Goal: Information Seeking & Learning: Learn about a topic

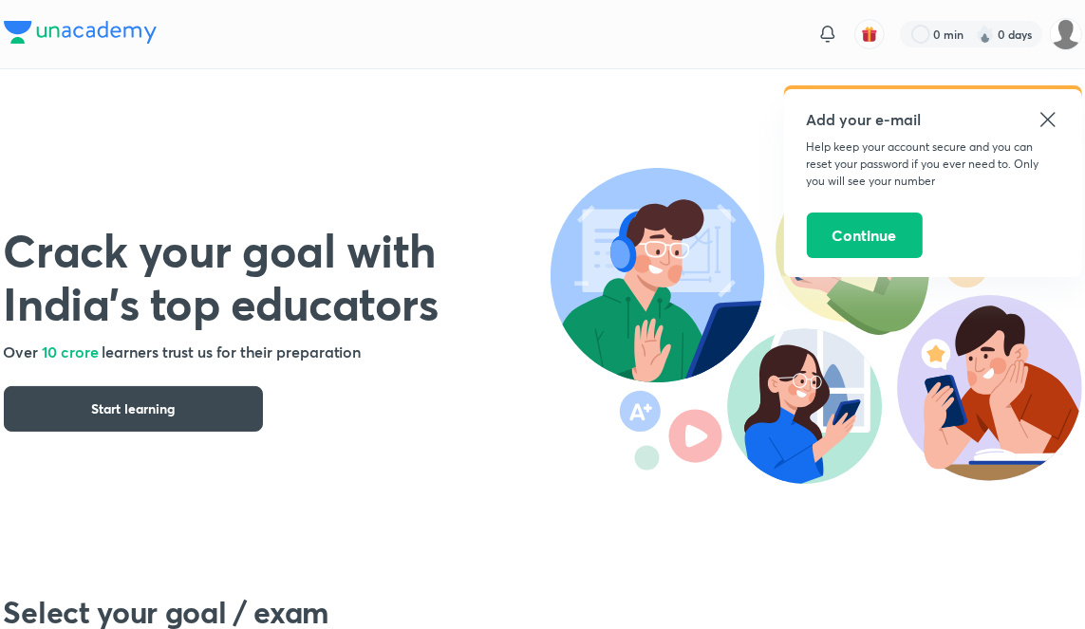
click at [873, 239] on button "Continue" at bounding box center [865, 236] width 116 height 46
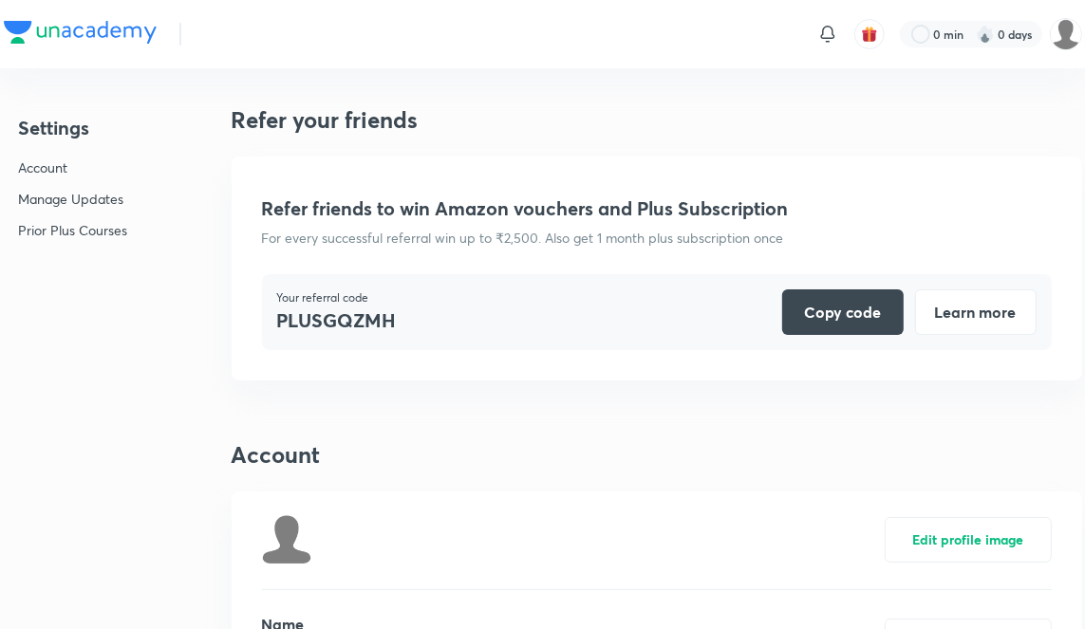
scroll to position [4721, 0]
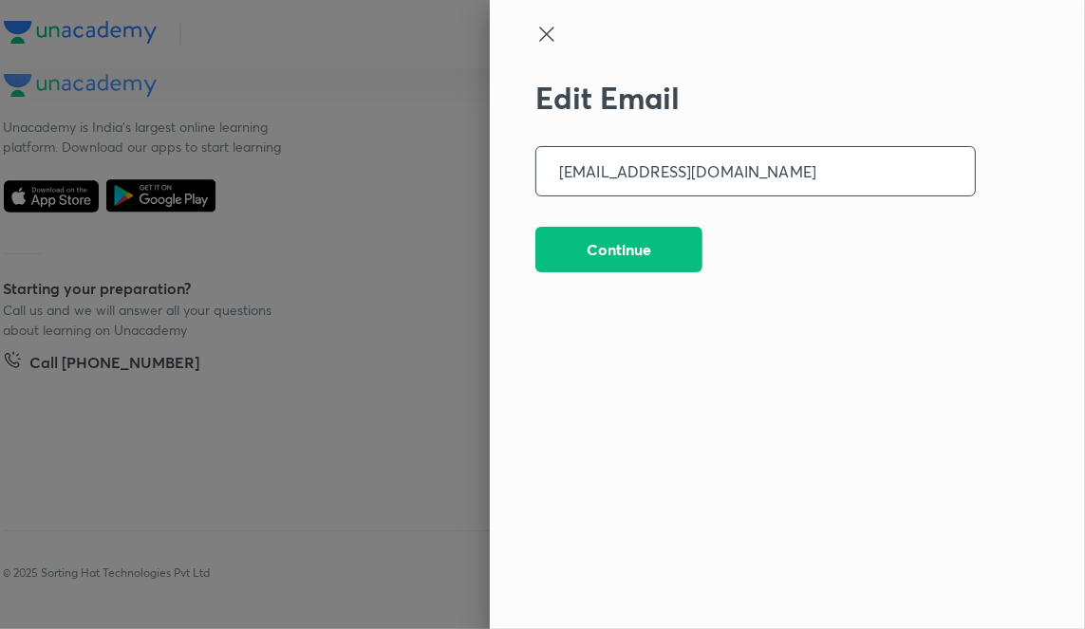
type input "[EMAIL_ADDRESS][DOMAIN_NAME]"
click at [646, 246] on button "Continue" at bounding box center [618, 250] width 167 height 46
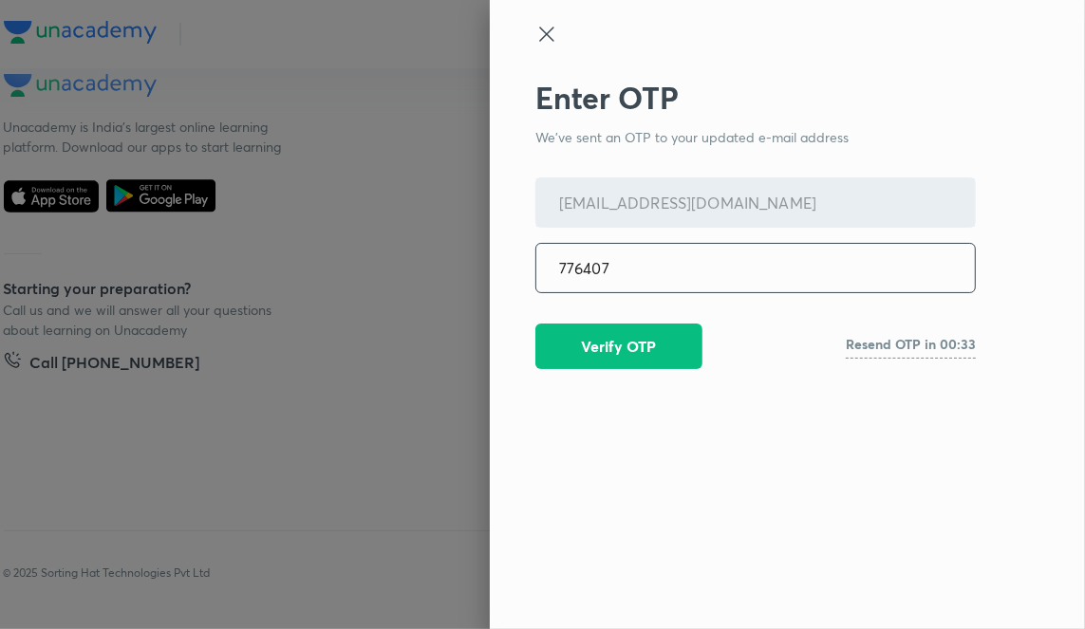
type input "776407"
click at [641, 354] on button "Verify OTP" at bounding box center [618, 347] width 167 height 46
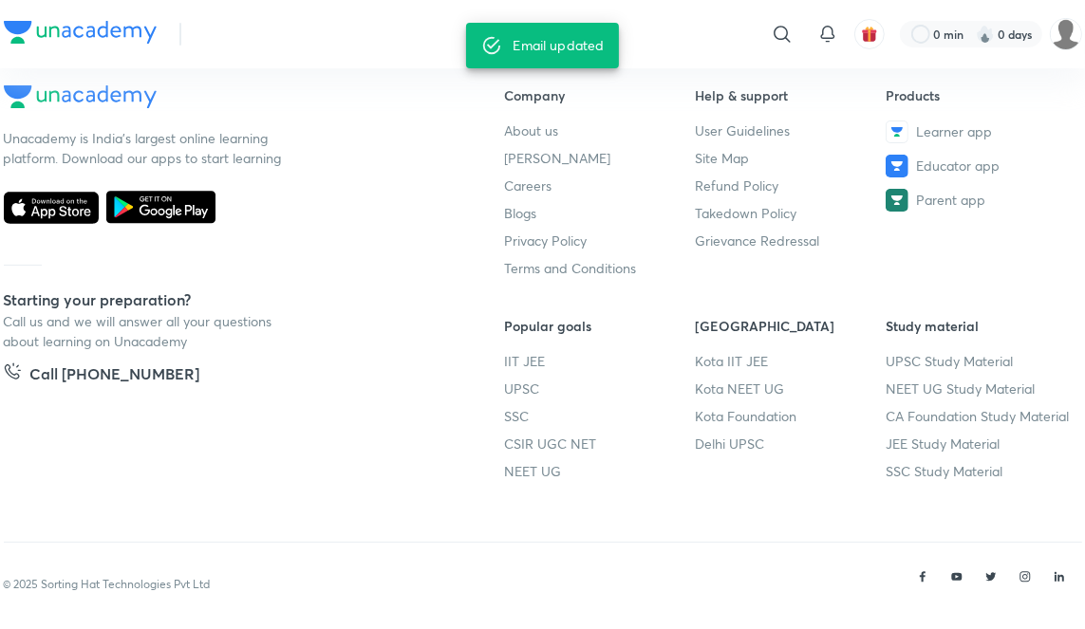
scroll to position [4732, 0]
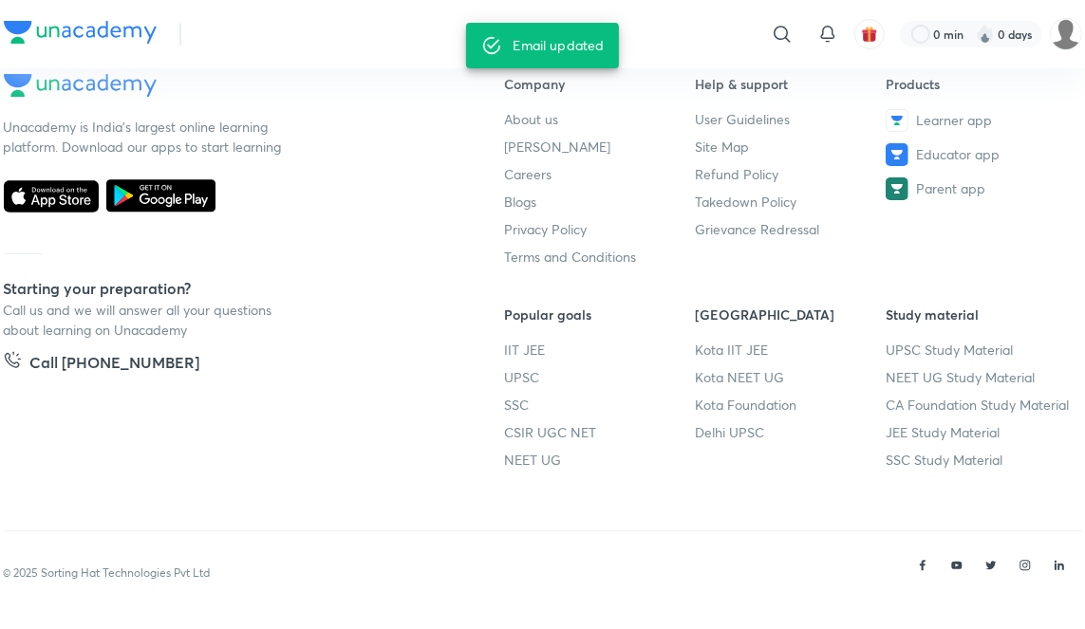
click at [865, 47] on button "button" at bounding box center [869, 34] width 30 height 30
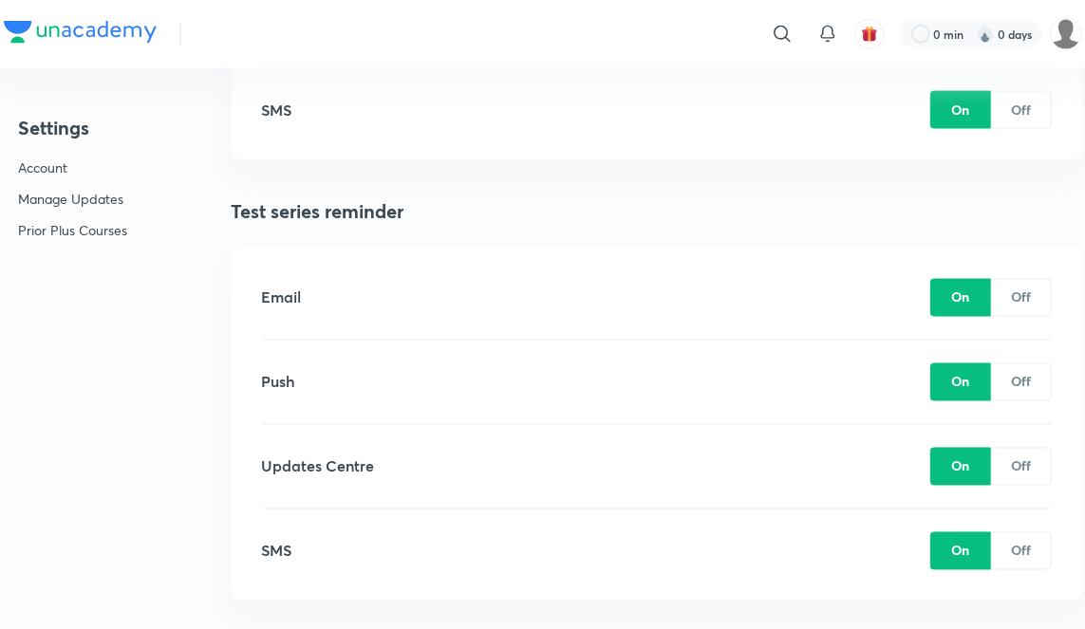
scroll to position [4732, 0]
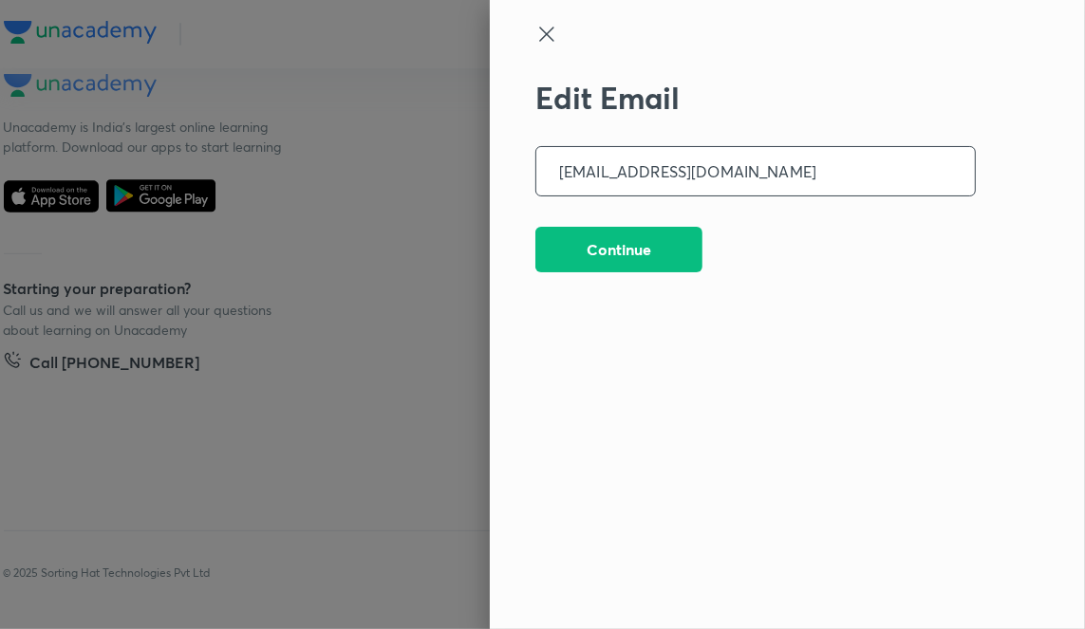
click at [593, 421] on div "Edit Email [EMAIL_ADDRESS][DOMAIN_NAME] ​ Continue" at bounding box center [755, 309] width 440 height 458
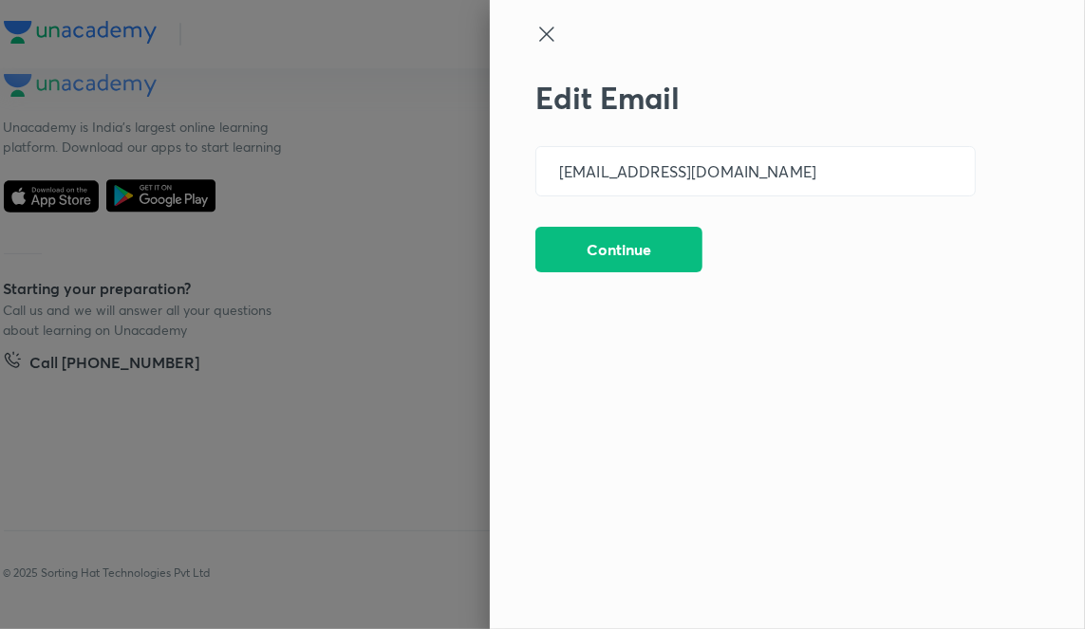
click at [400, 421] on div at bounding box center [542, 314] width 1085 height 629
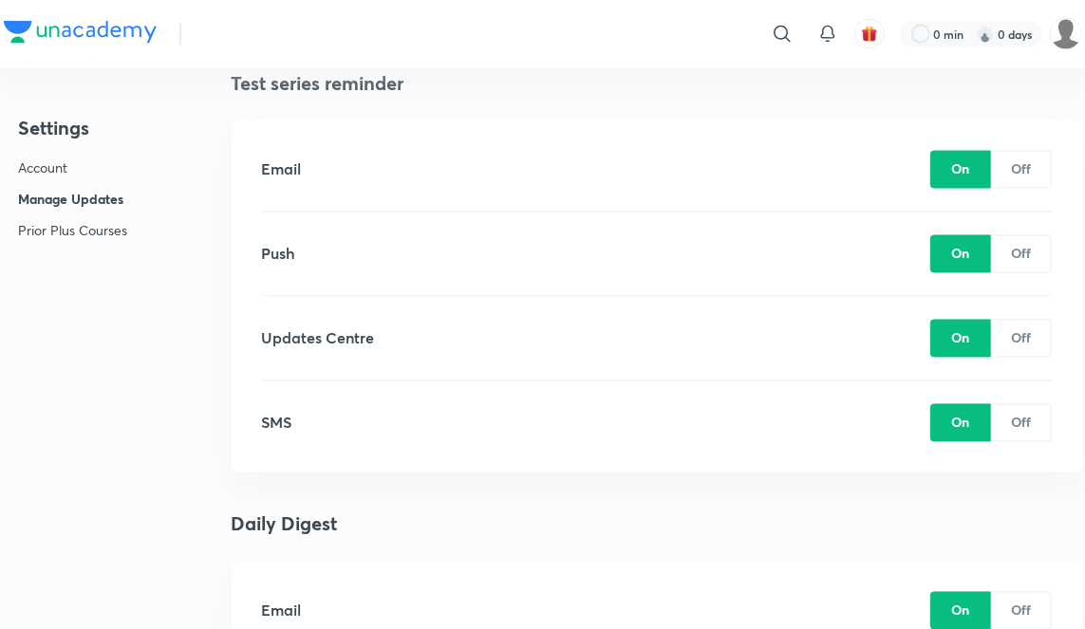
click at [1066, 30] on img at bounding box center [1066, 34] width 32 height 32
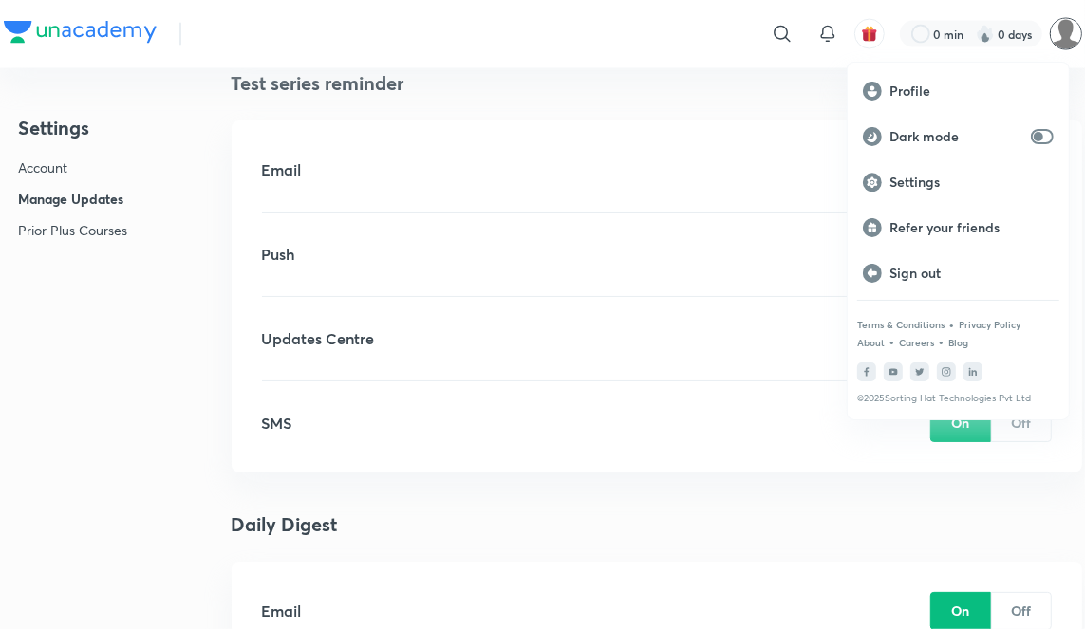
scroll to position [2015, 0]
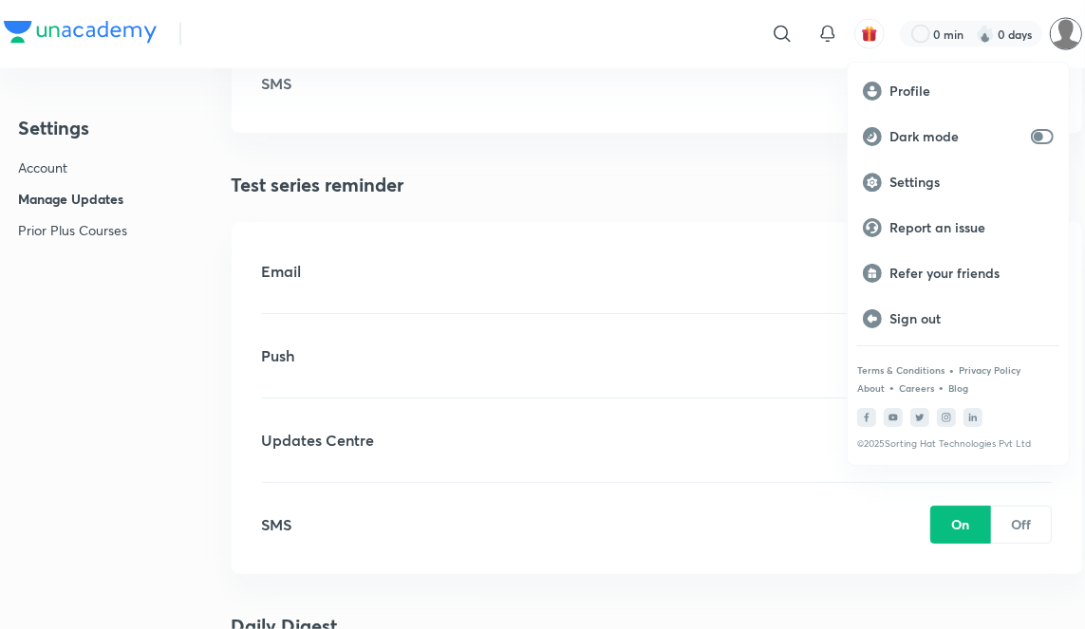
click at [932, 76] on div "Profile" at bounding box center [958, 91] width 221 height 46
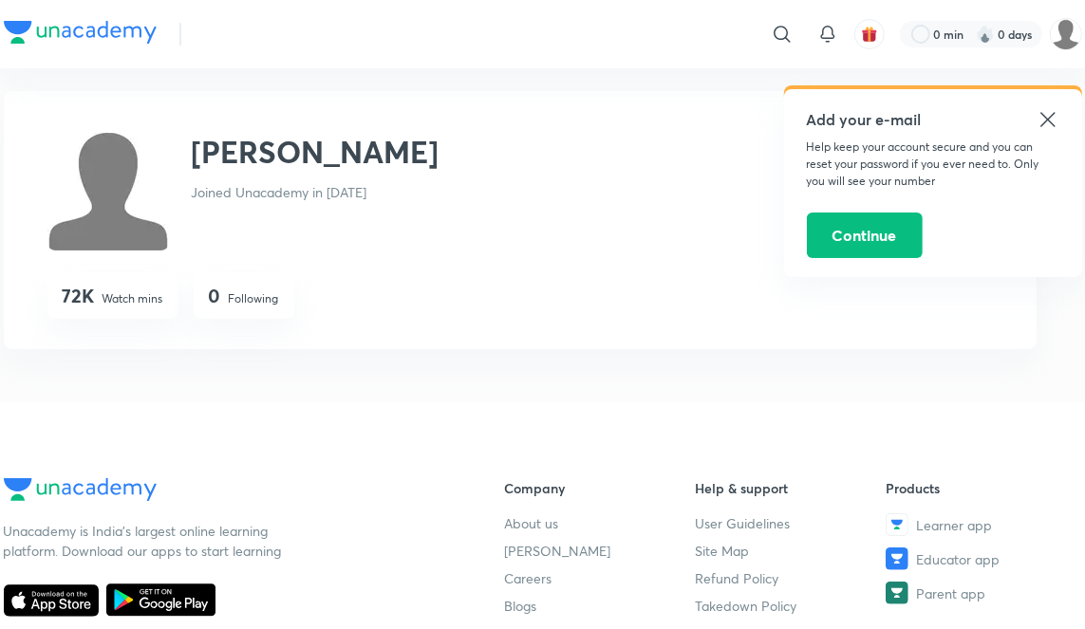
scroll to position [16, 0]
click at [883, 234] on button "Continue" at bounding box center [865, 236] width 116 height 46
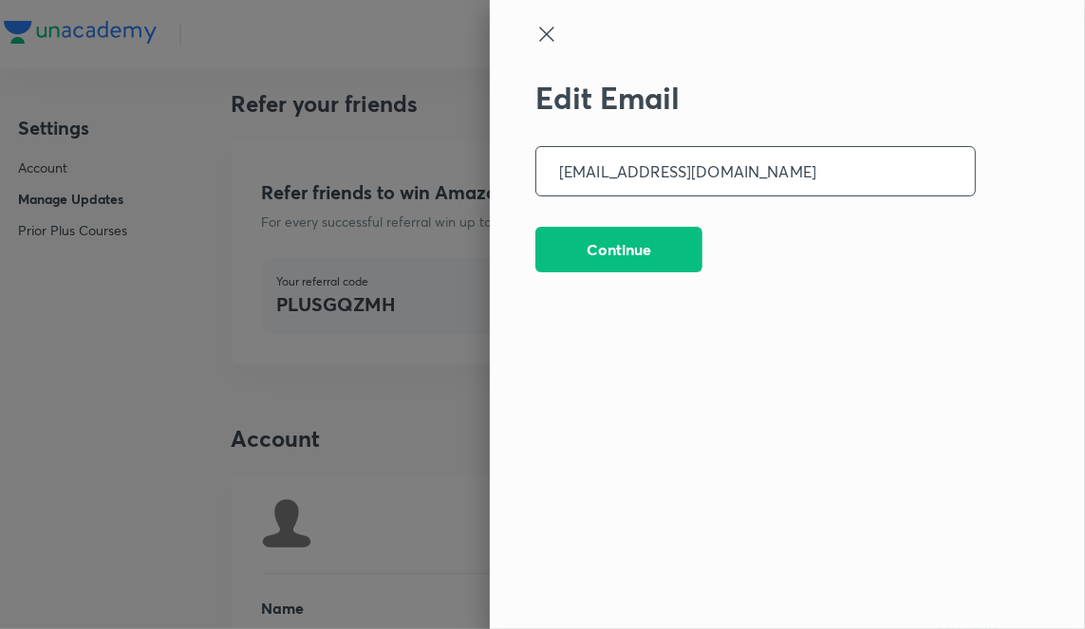
scroll to position [4732, 0]
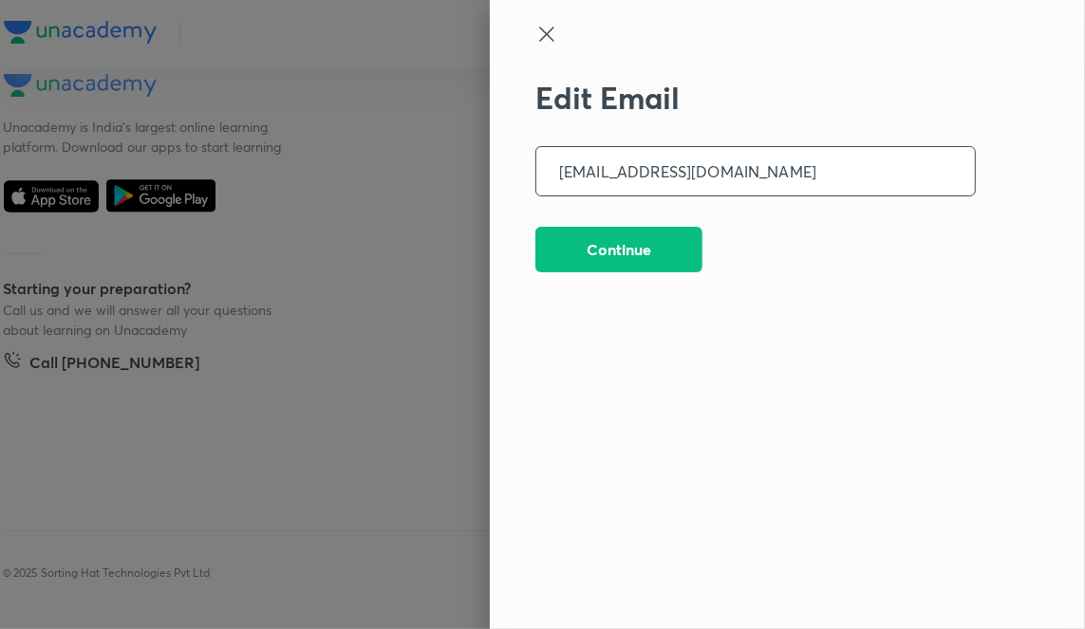
click at [634, 254] on button "Continue" at bounding box center [618, 250] width 167 height 46
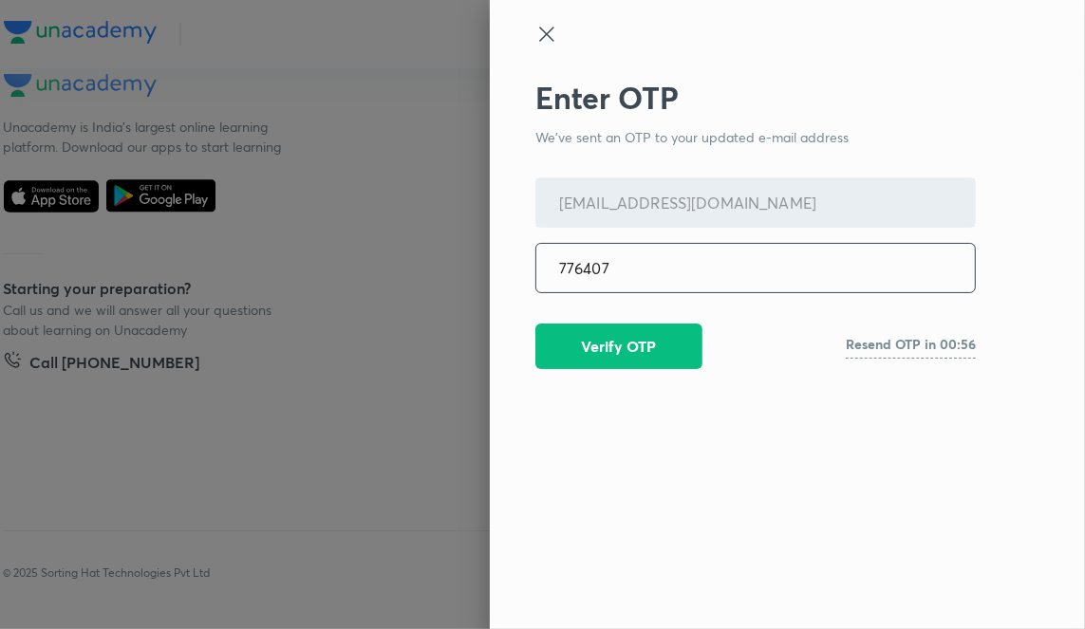
click at [654, 349] on button "Verify OTP" at bounding box center [618, 347] width 167 height 46
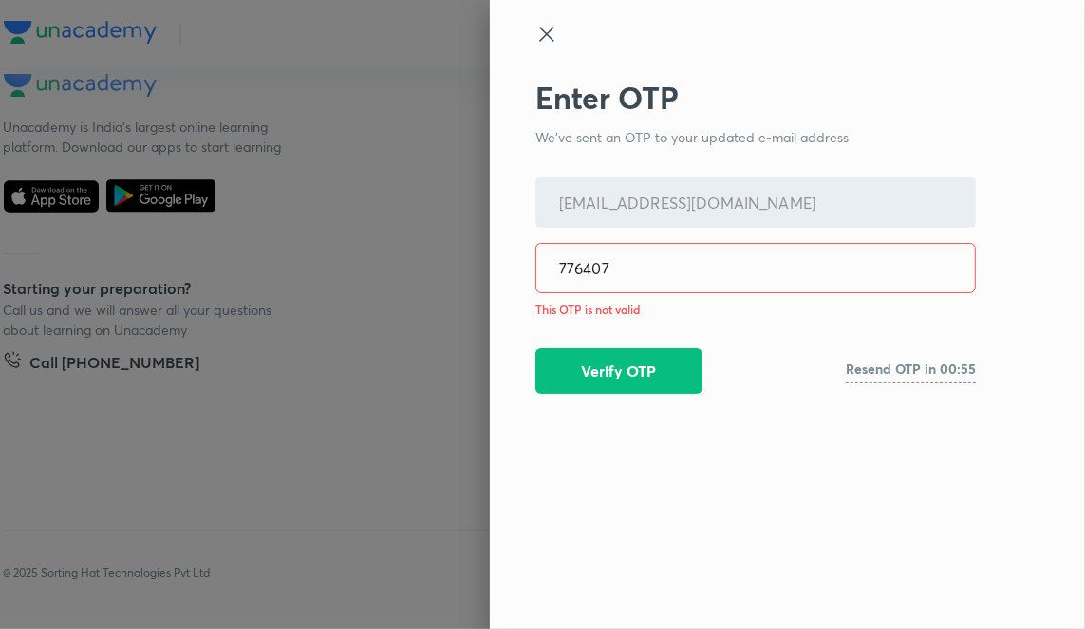
click at [682, 258] on input "776407" at bounding box center [755, 268] width 439 height 48
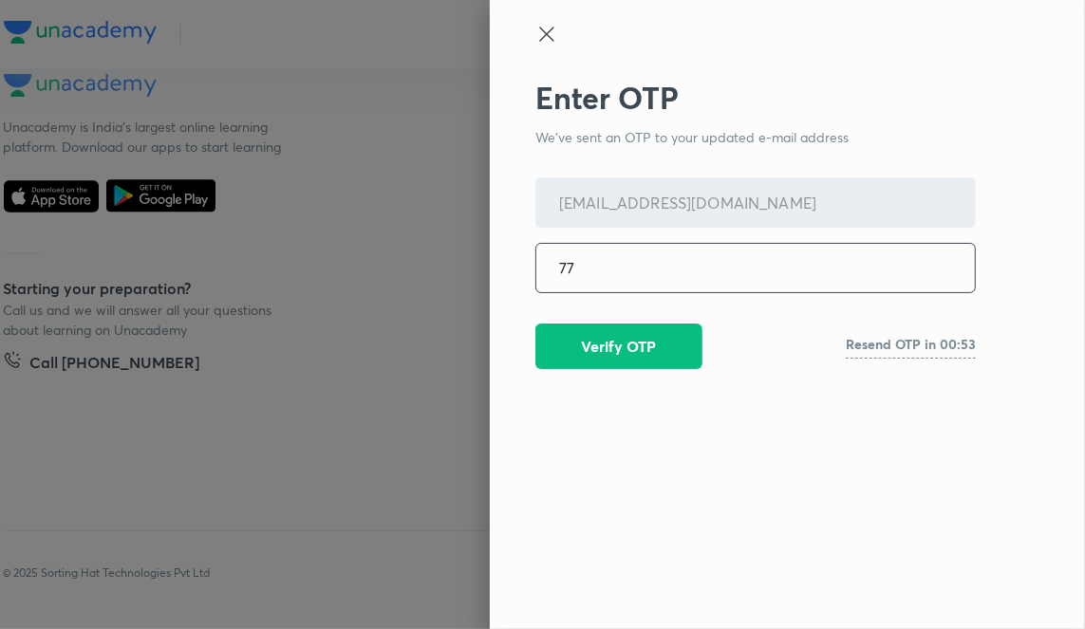
type input "7"
type input "924334"
click at [627, 340] on button "Verify OTP" at bounding box center [618, 347] width 167 height 46
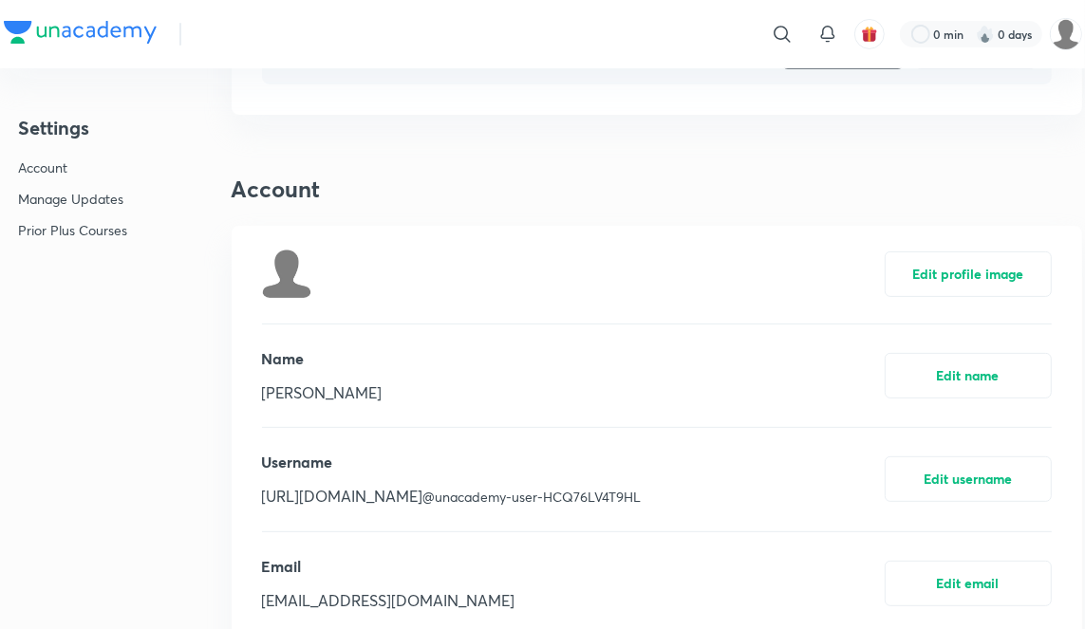
scroll to position [0, 0]
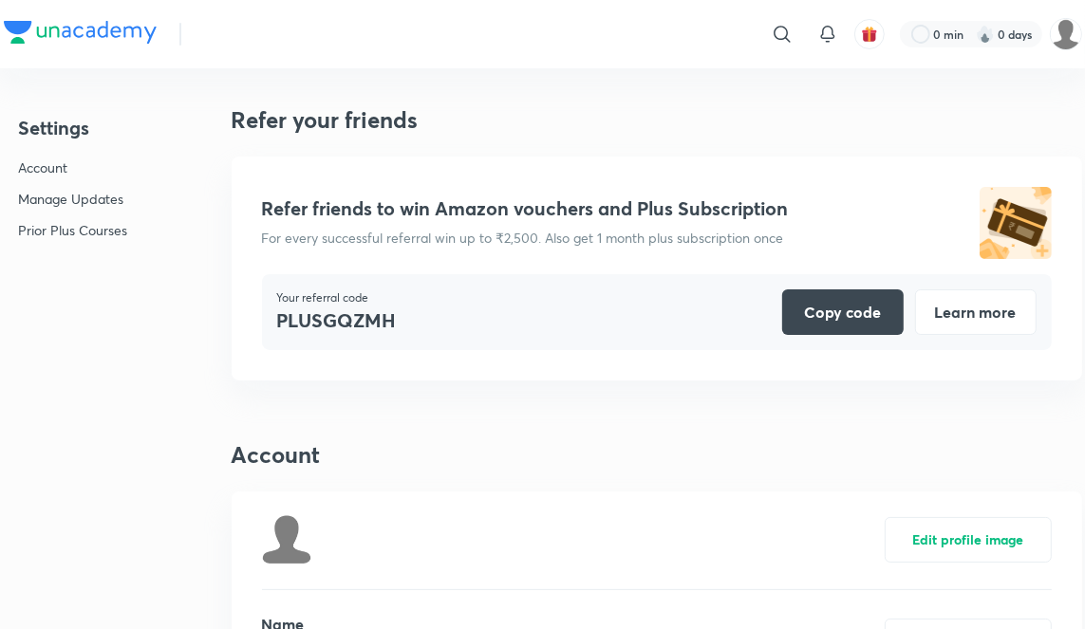
click at [65, 171] on p "Account" at bounding box center [73, 168] width 109 height 20
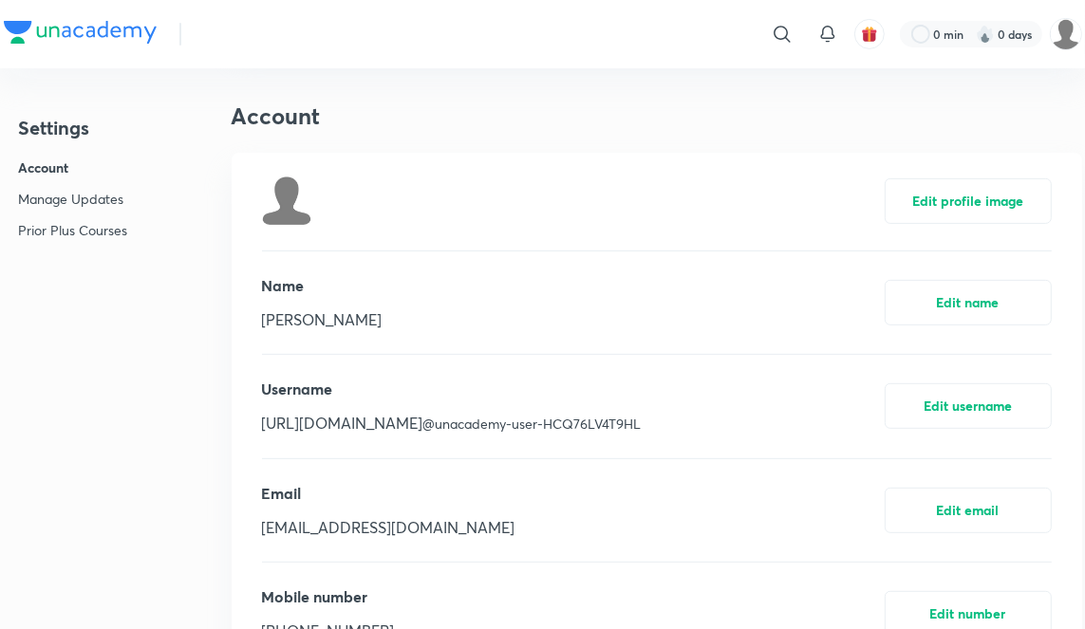
click at [105, 28] on img at bounding box center [80, 32] width 153 height 23
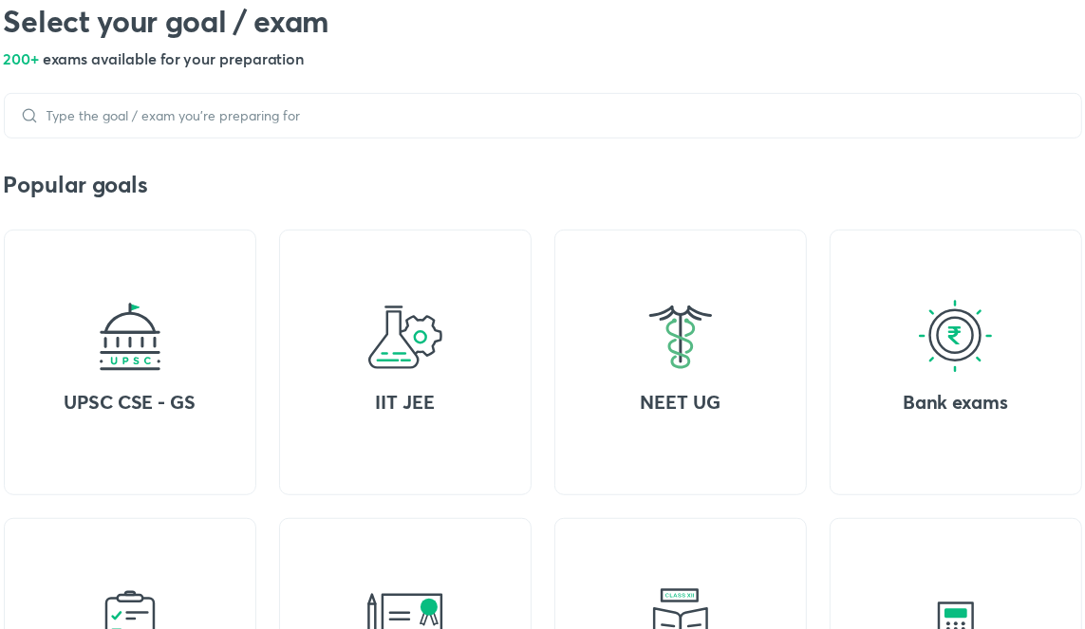
scroll to position [602, 0]
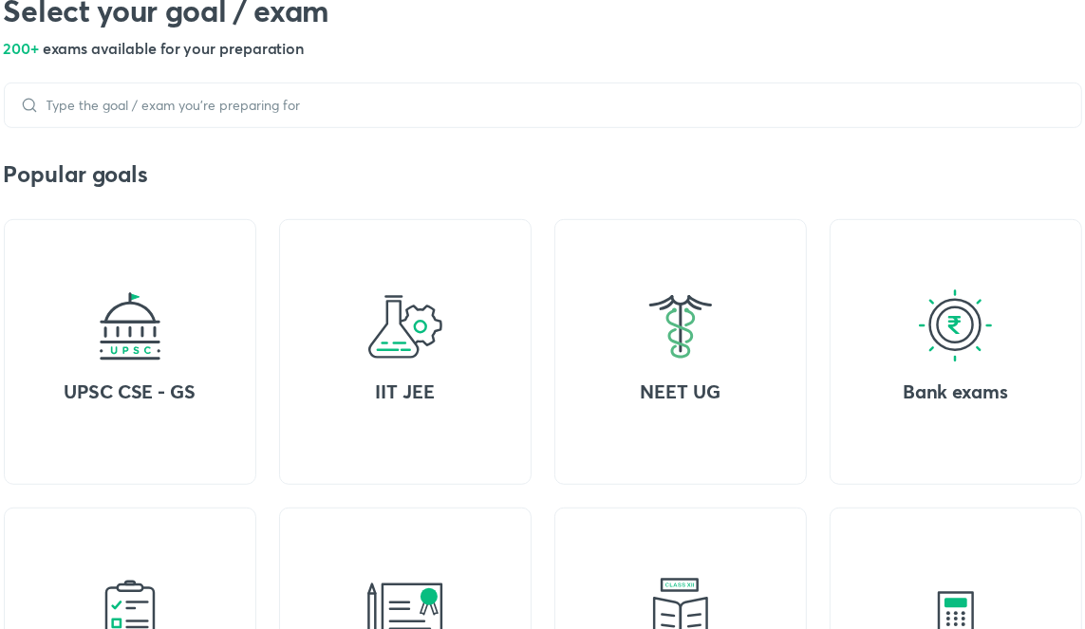
click at [693, 407] on div "NEET UG" at bounding box center [680, 352] width 253 height 266
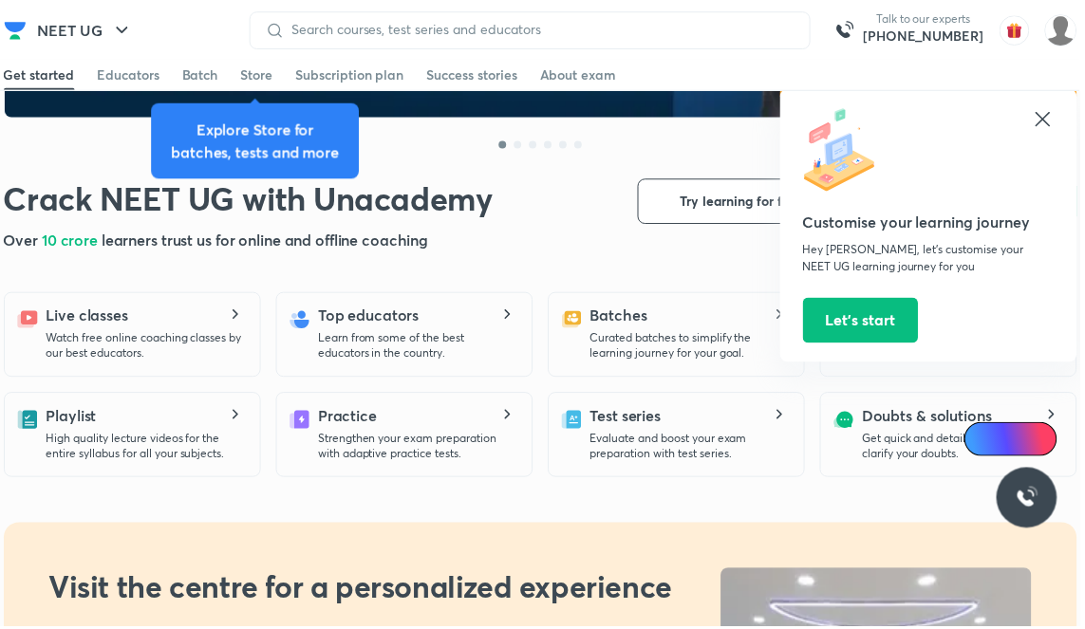
click at [892, 324] on button "Let’s start" at bounding box center [865, 322] width 116 height 46
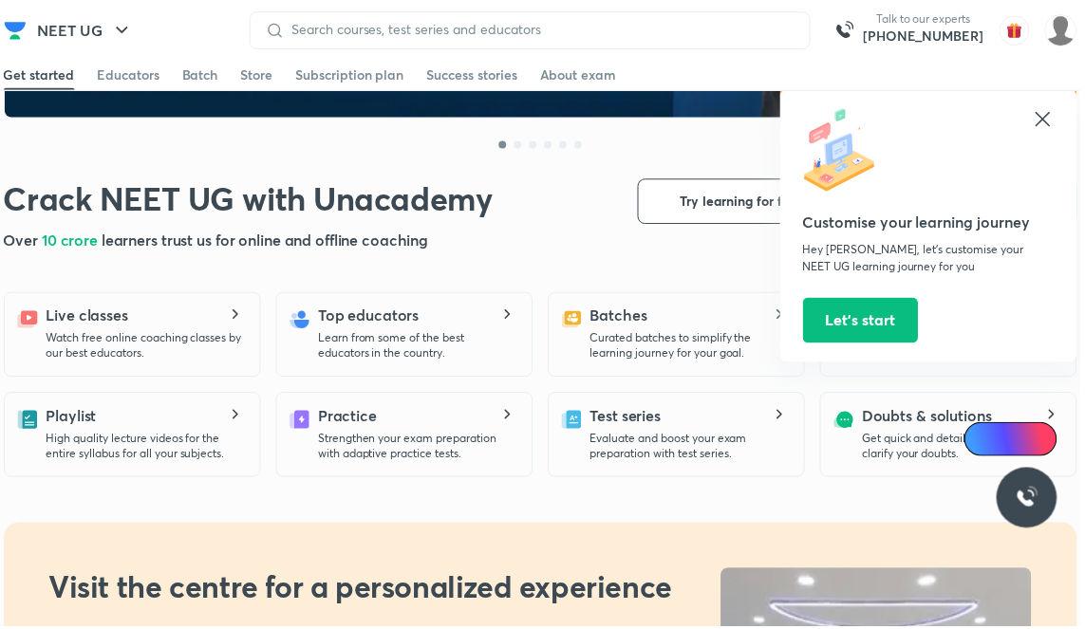
click at [885, 320] on button "Let’s start" at bounding box center [865, 322] width 116 height 46
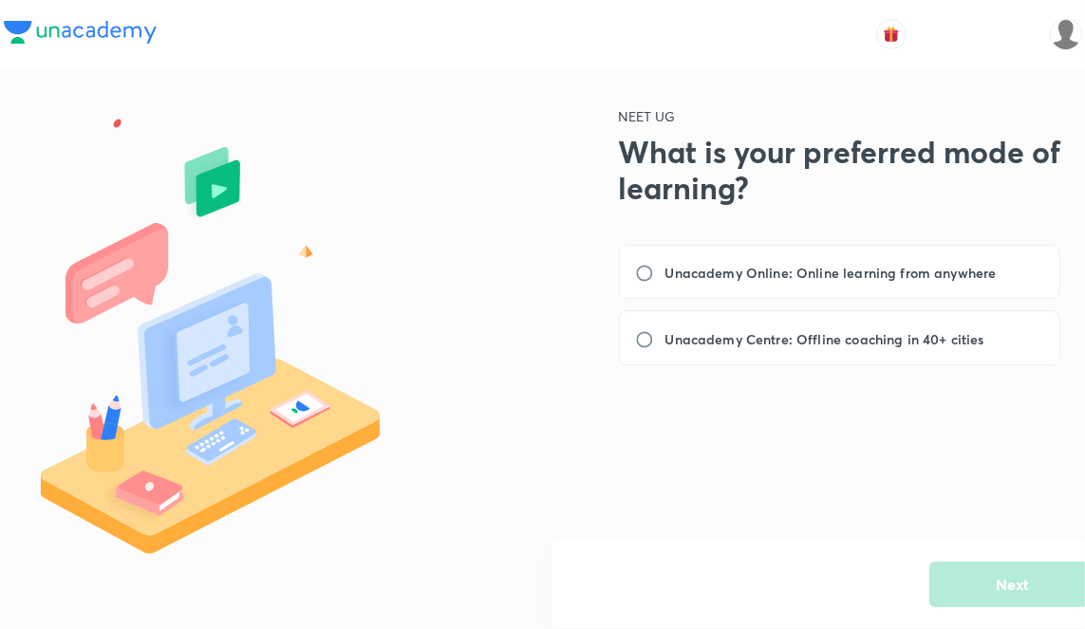
click at [657, 267] on label "Unacademy Online: Online learning from anywhere" at bounding box center [821, 273] width 373 height 20
radio input "true"
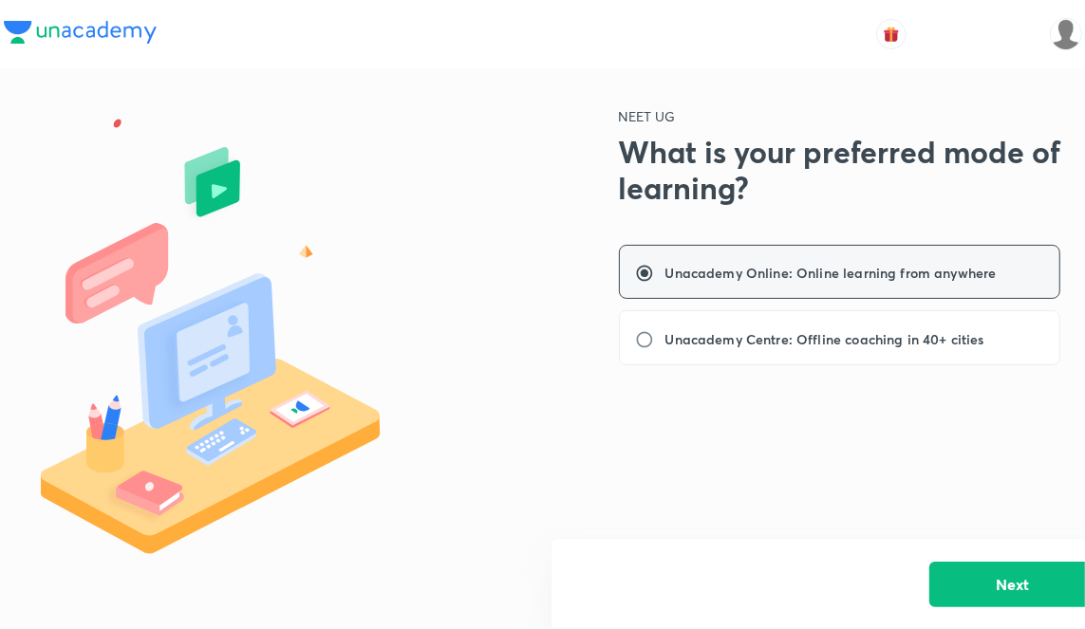
click at [974, 588] on button "Next" at bounding box center [1012, 585] width 167 height 46
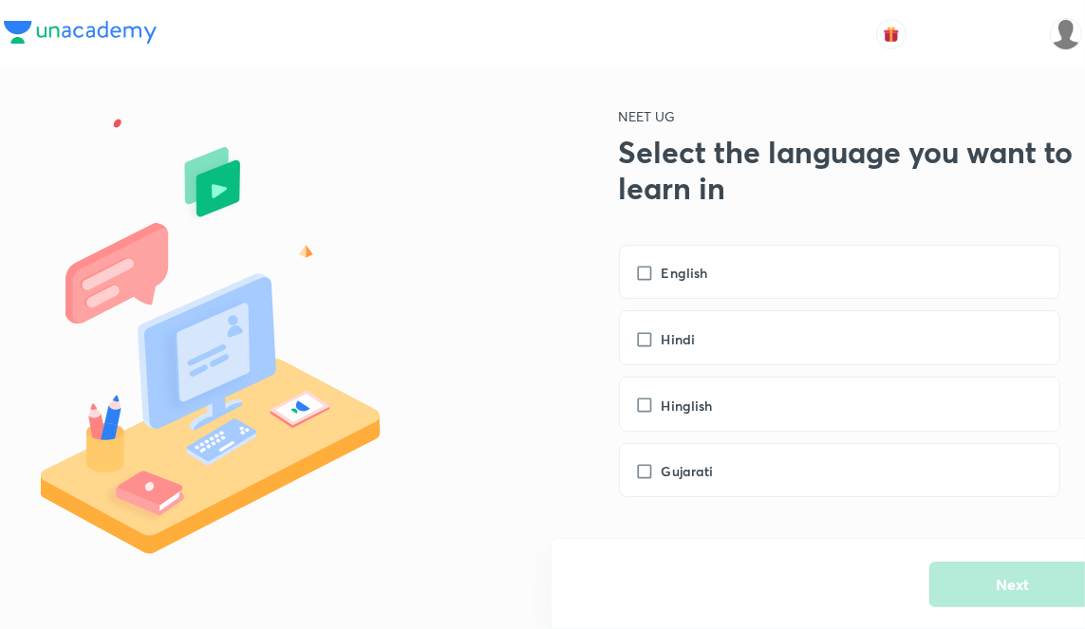
click at [653, 396] on label "Hinglish" at bounding box center [683, 406] width 97 height 20
checkbox input "true"
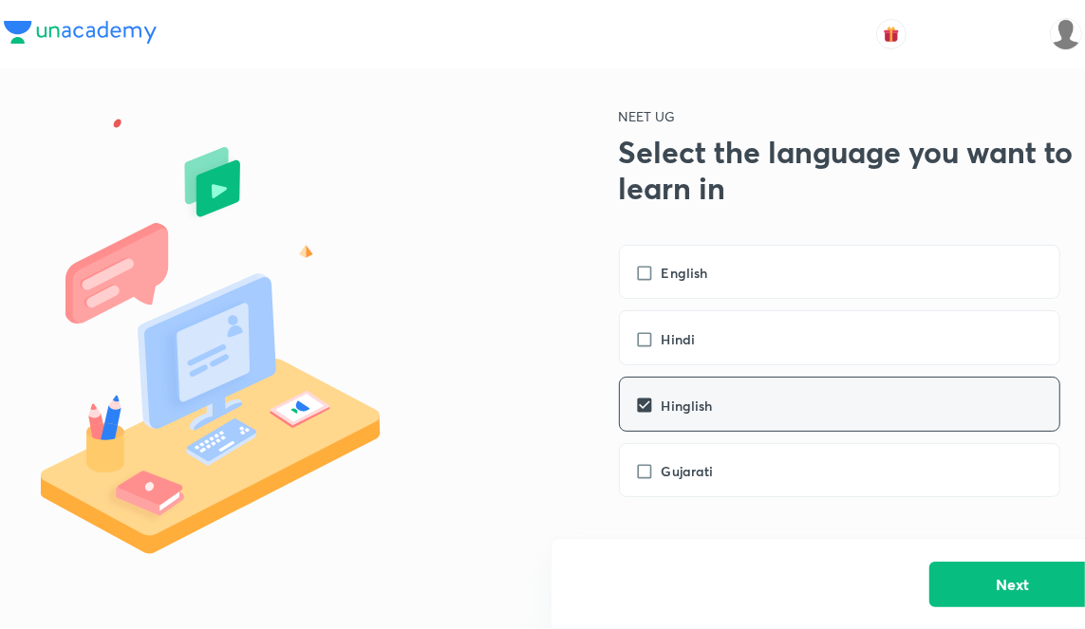
click at [971, 567] on button "Next" at bounding box center [1012, 585] width 167 height 46
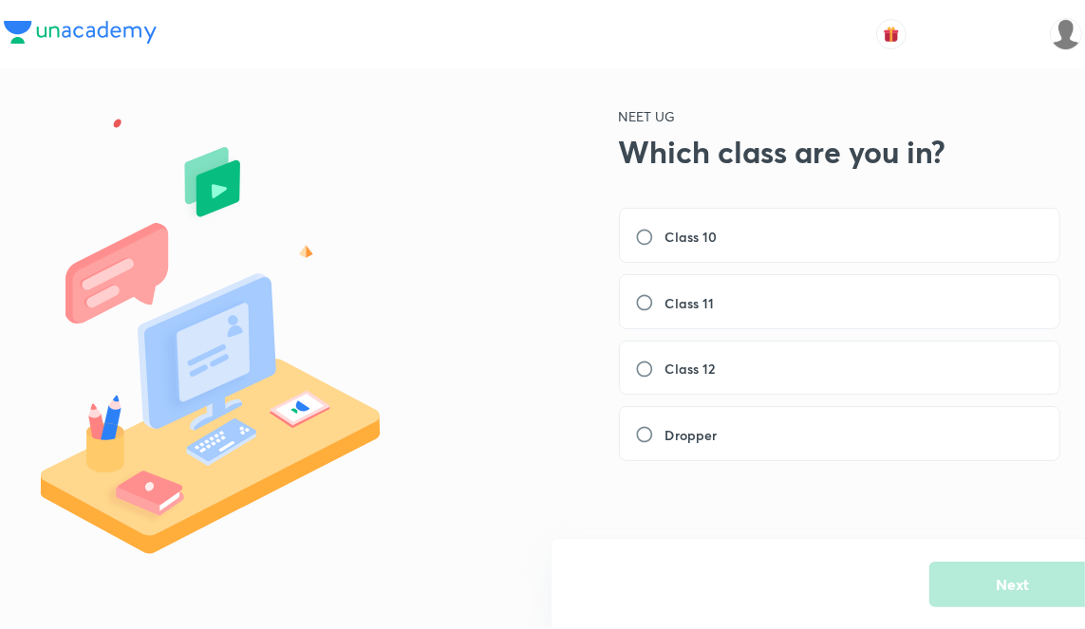
click at [739, 365] on div "Class 12" at bounding box center [839, 368] width 441 height 55
radio input "true"
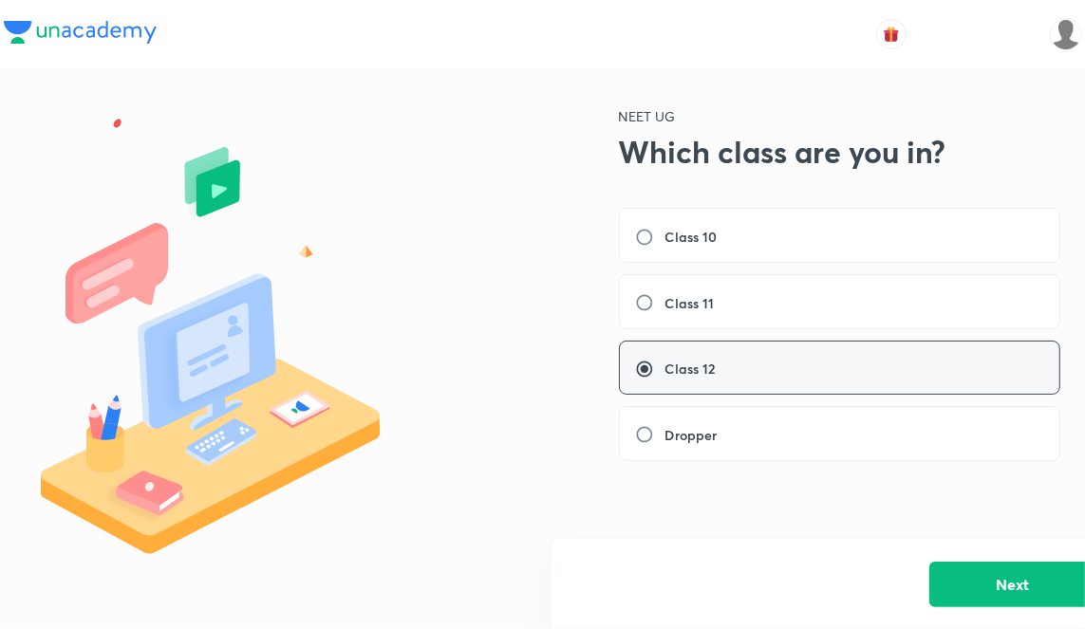
click at [982, 570] on button "Next" at bounding box center [1012, 585] width 167 height 46
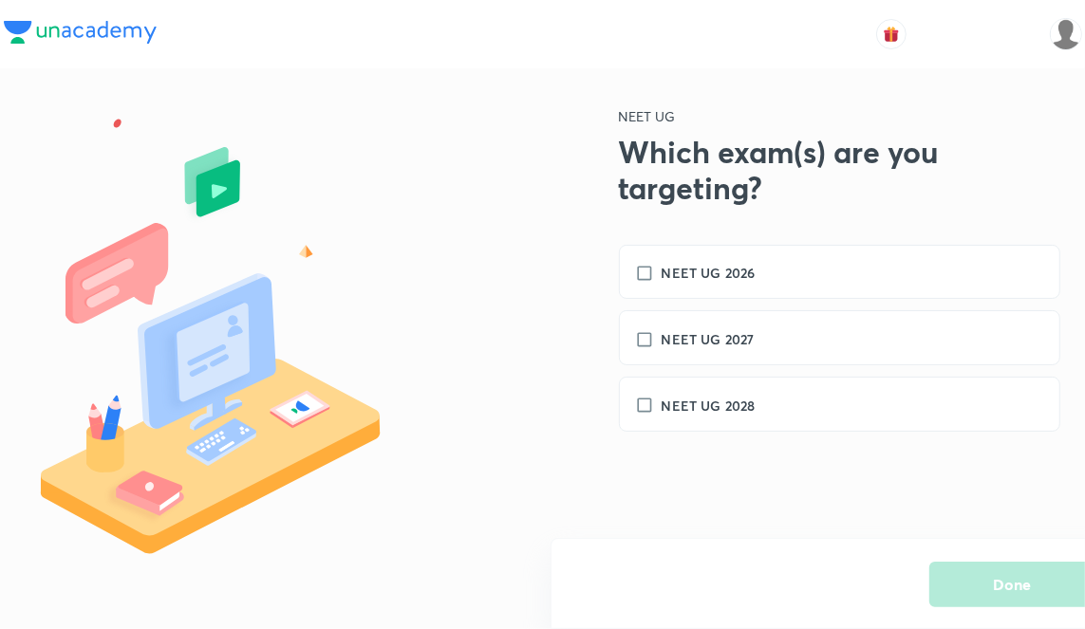
click at [797, 259] on div "NEET UG 2026" at bounding box center [839, 272] width 441 height 55
checkbox input "true"
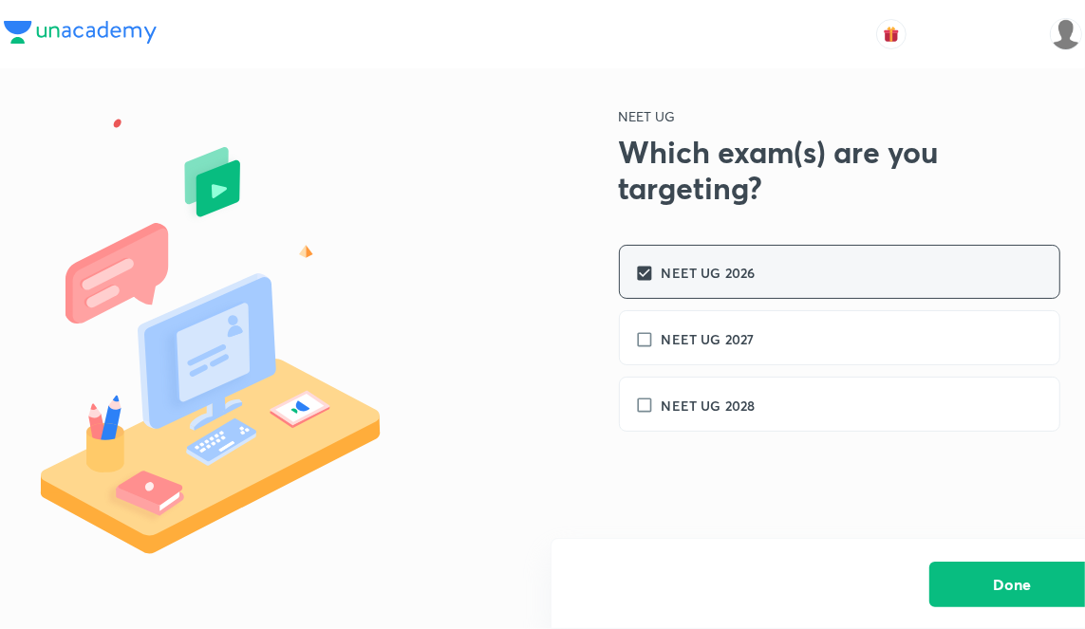
click at [750, 330] on h6 "NEET UG 2027" at bounding box center [708, 339] width 93 height 20
checkbox input "true"
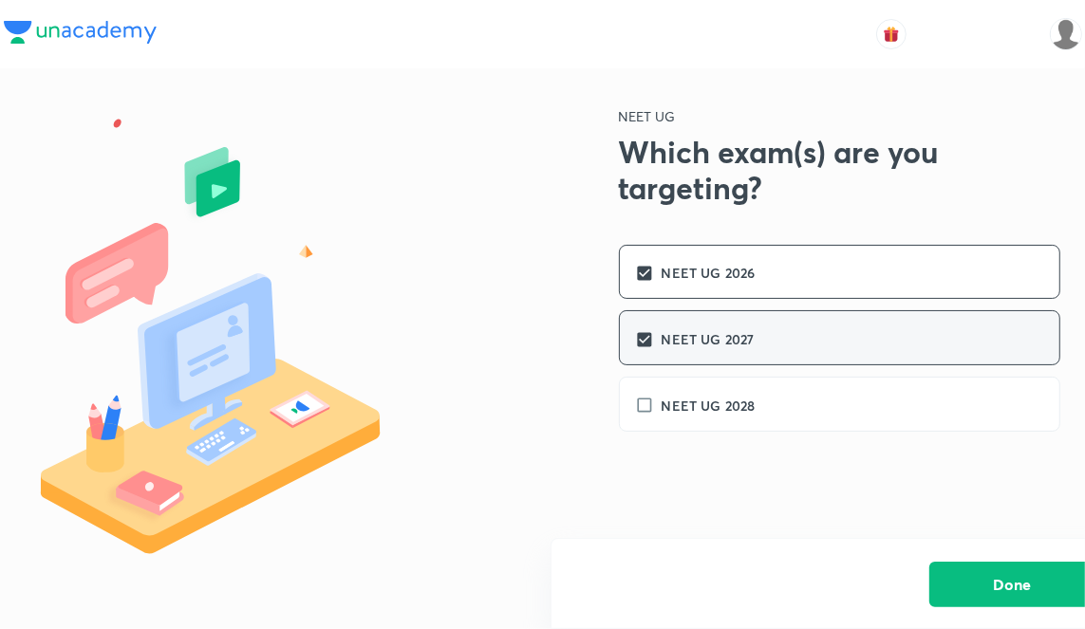
click at [995, 578] on button "Done" at bounding box center [1012, 585] width 167 height 46
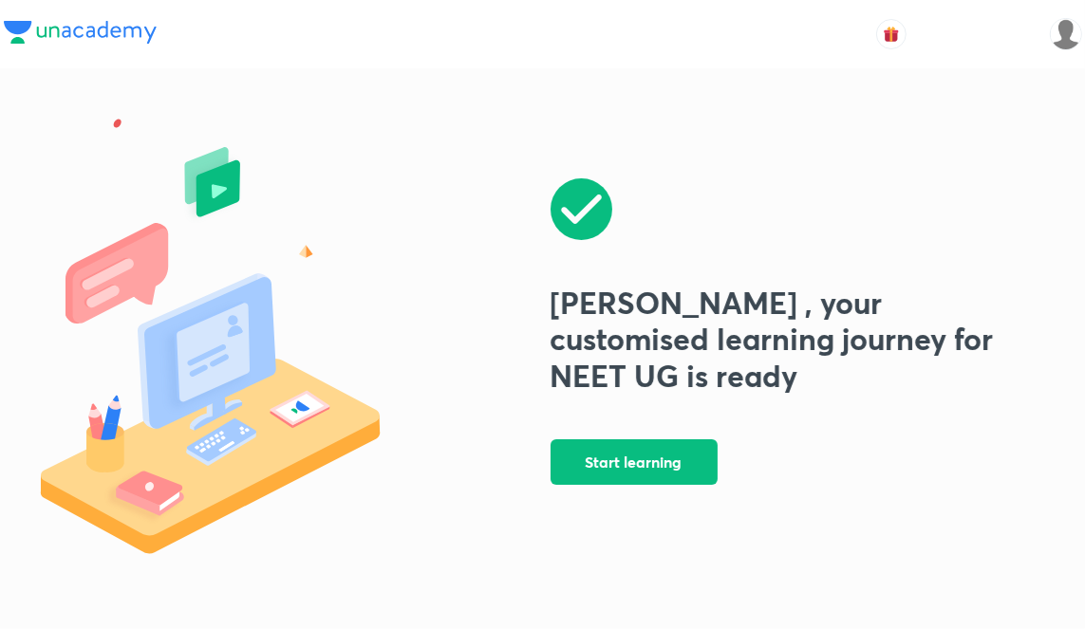
click at [664, 485] on button "Start learning" at bounding box center [634, 463] width 167 height 46
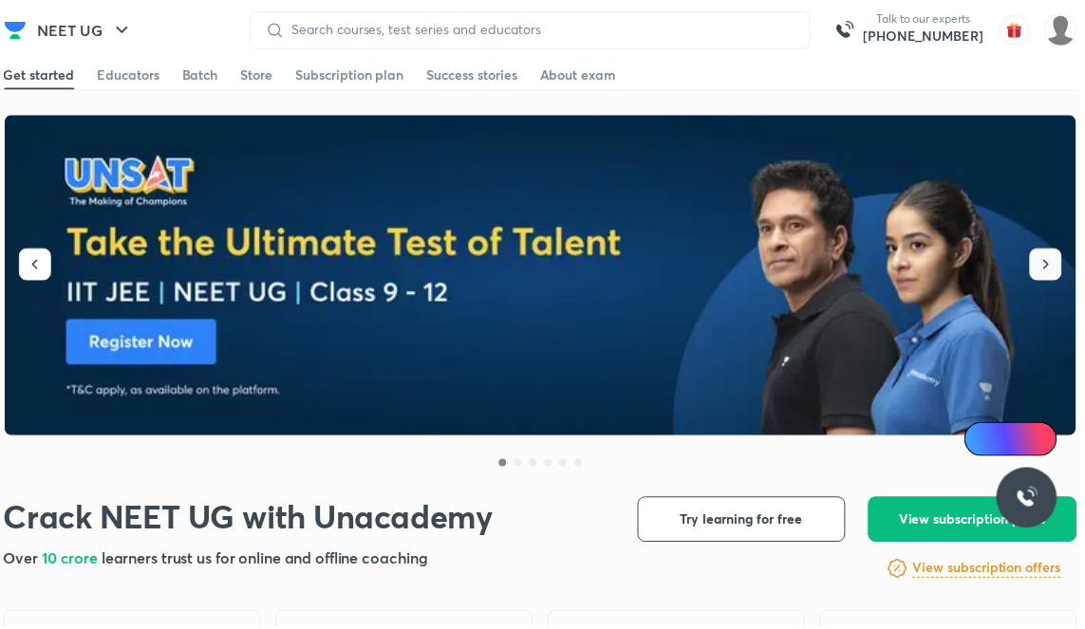
click at [1048, 258] on icon "button" at bounding box center [1050, 265] width 19 height 19
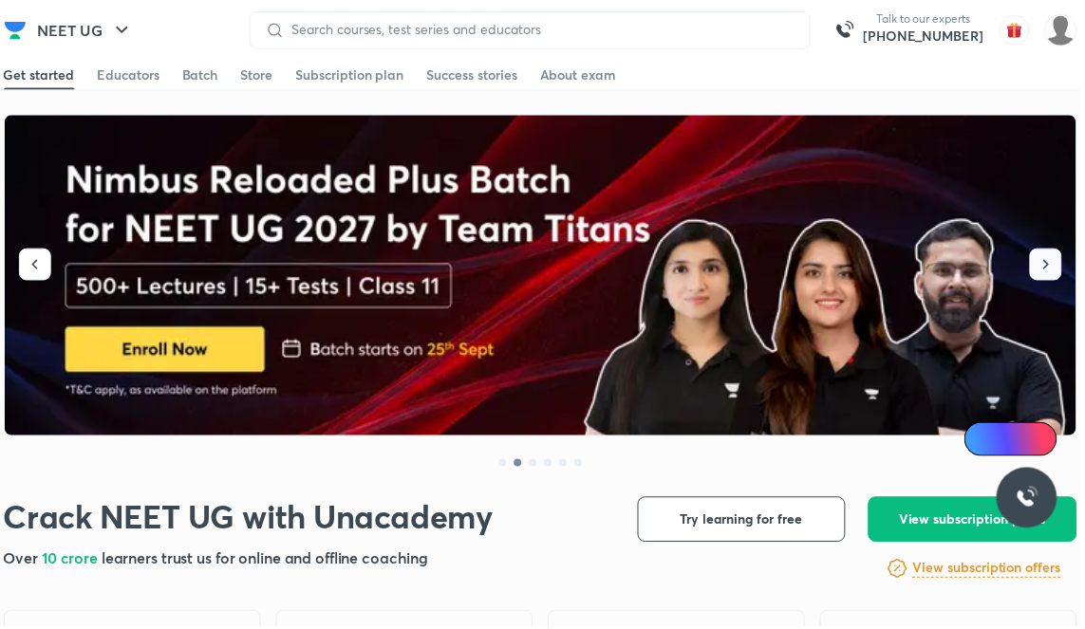
click at [1047, 264] on icon "button" at bounding box center [1050, 265] width 19 height 19
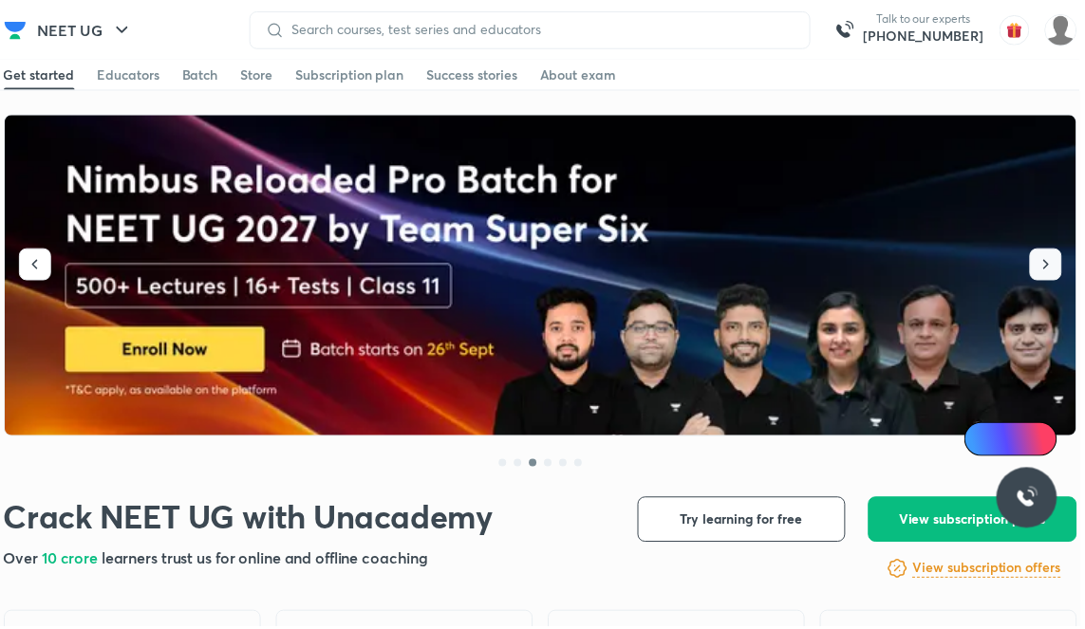
click at [1052, 267] on icon "button" at bounding box center [1051, 265] width 6 height 9
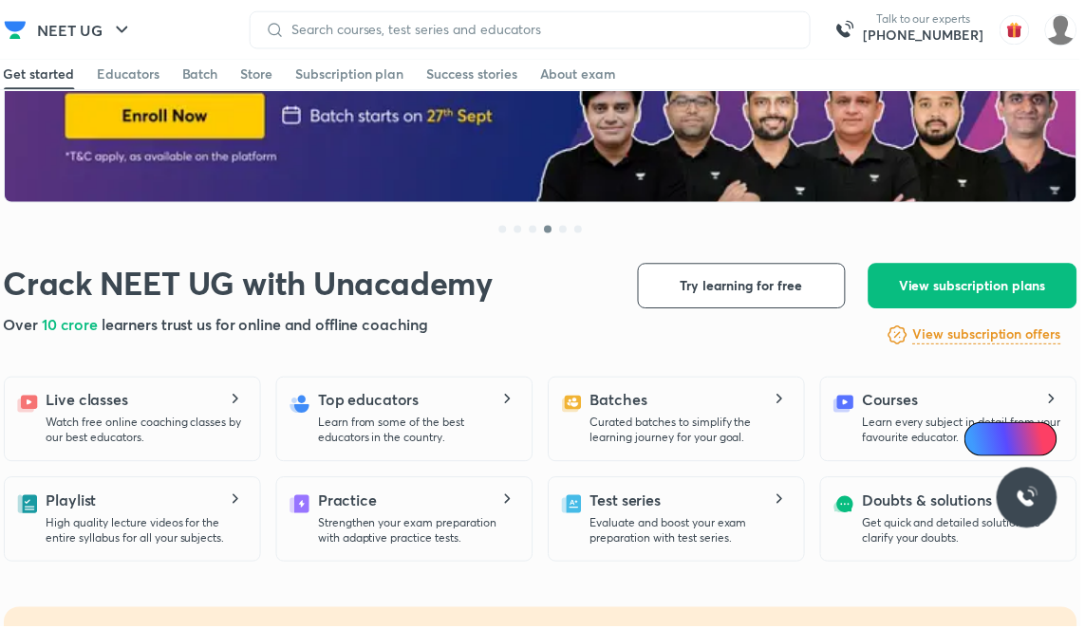
scroll to position [240, 0]
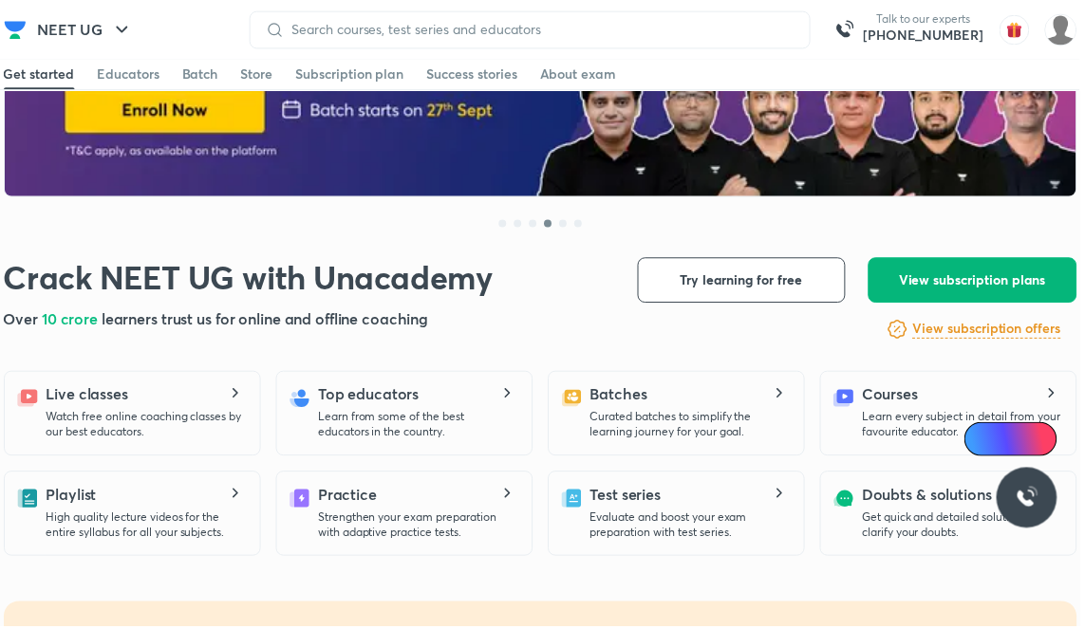
click at [1015, 276] on span "View subscription plans" at bounding box center [977, 281] width 147 height 19
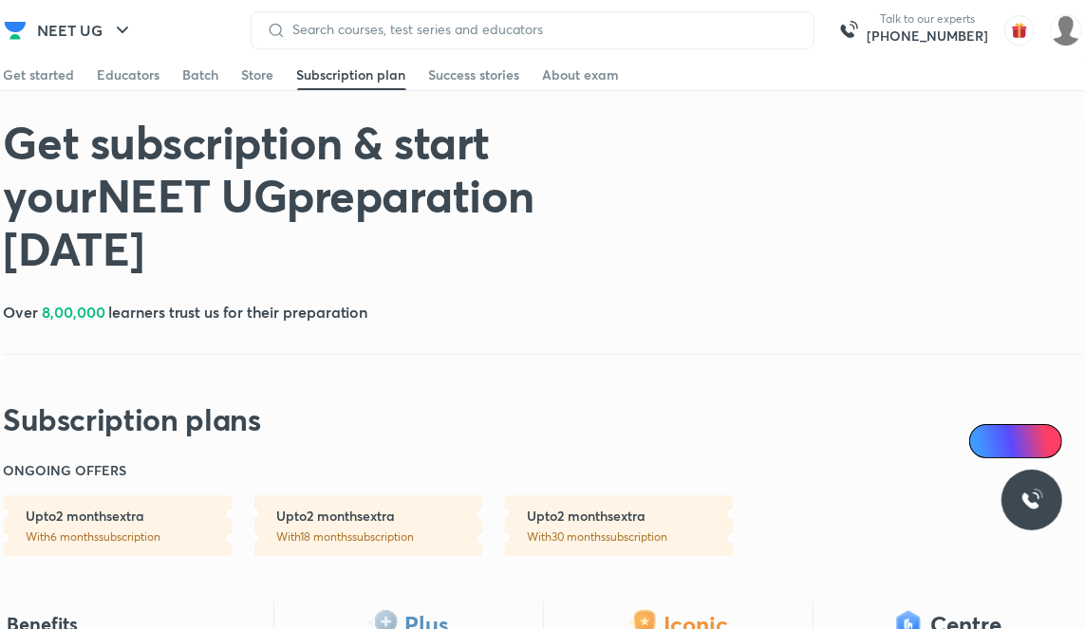
click at [200, 73] on div "Batch" at bounding box center [201, 74] width 36 height 19
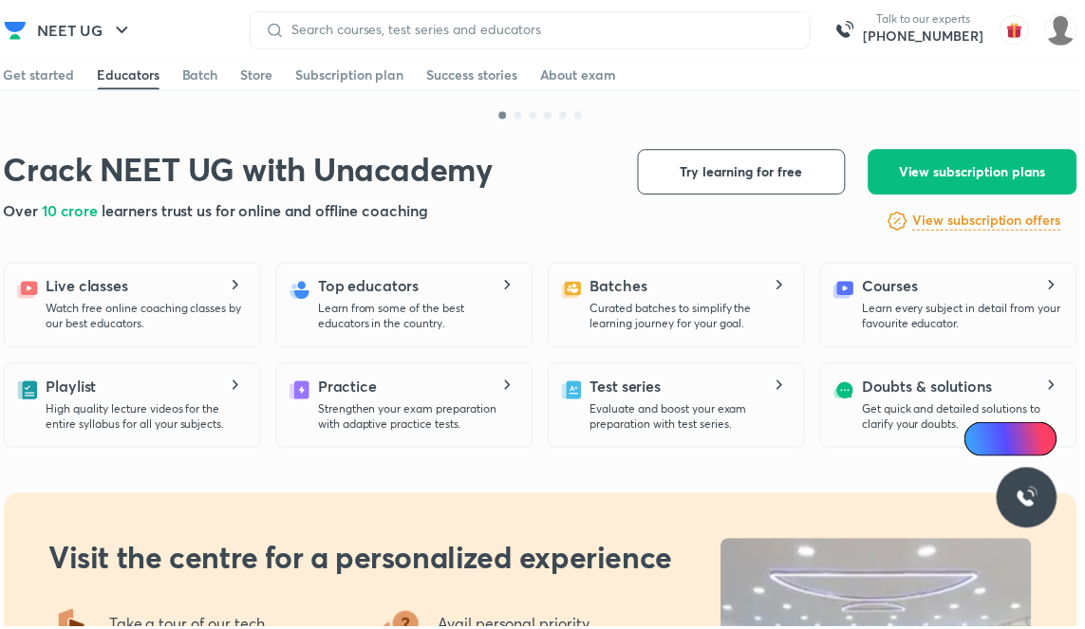
scroll to position [348, 0]
click at [239, 320] on p "Watch free online coaching classes by our best educators." at bounding box center [146, 319] width 199 height 30
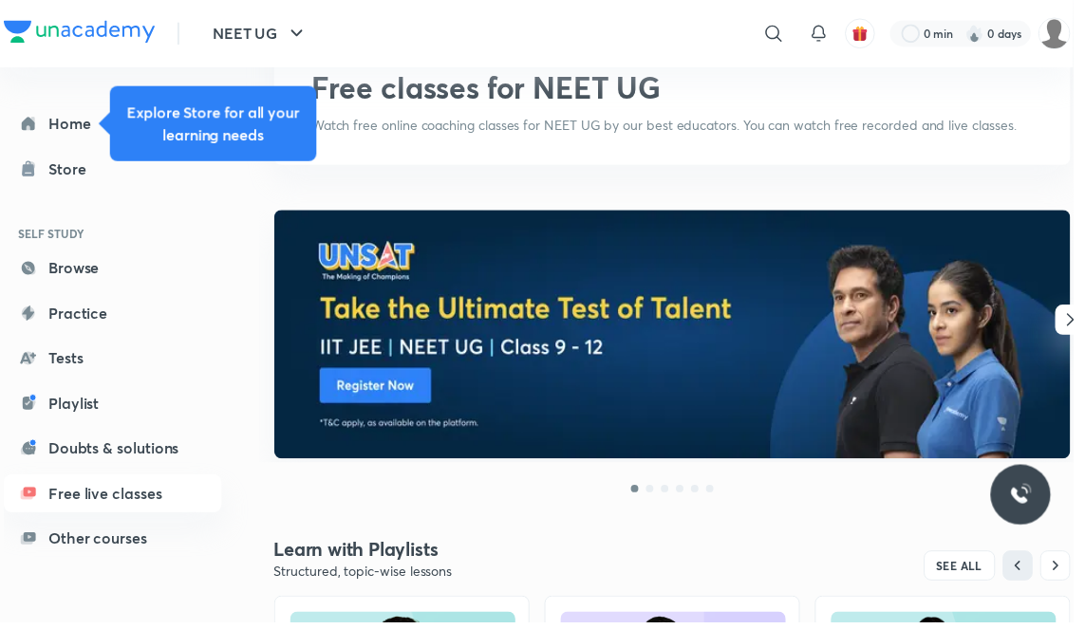
scroll to position [119, 0]
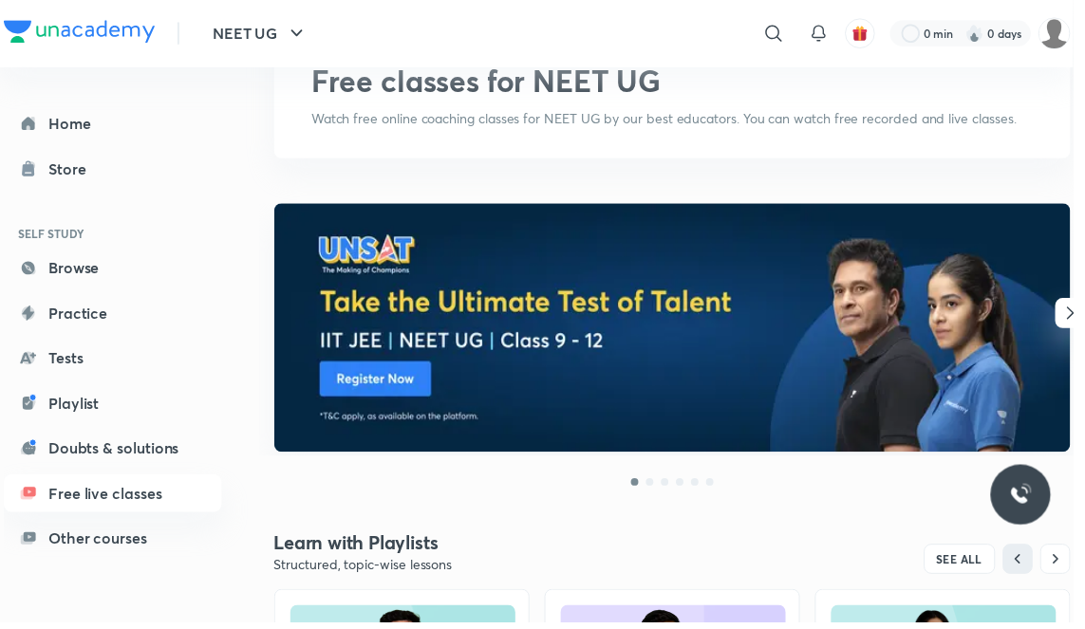
click at [1081, 317] on icon "button" at bounding box center [1082, 317] width 23 height 23
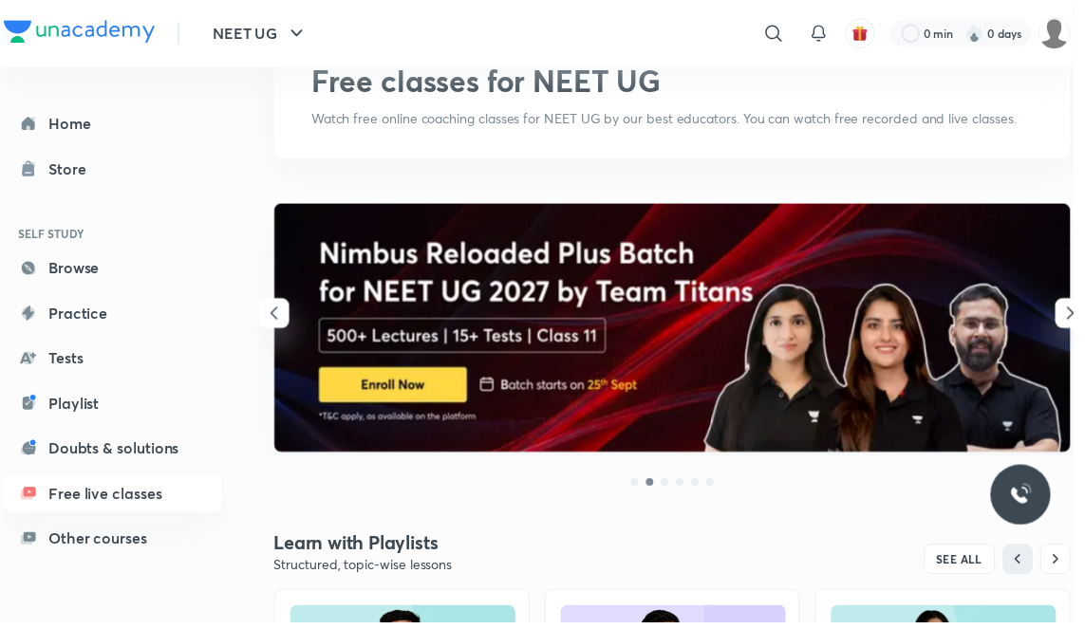
click at [1081, 318] on icon "button" at bounding box center [1081, 316] width 7 height 12
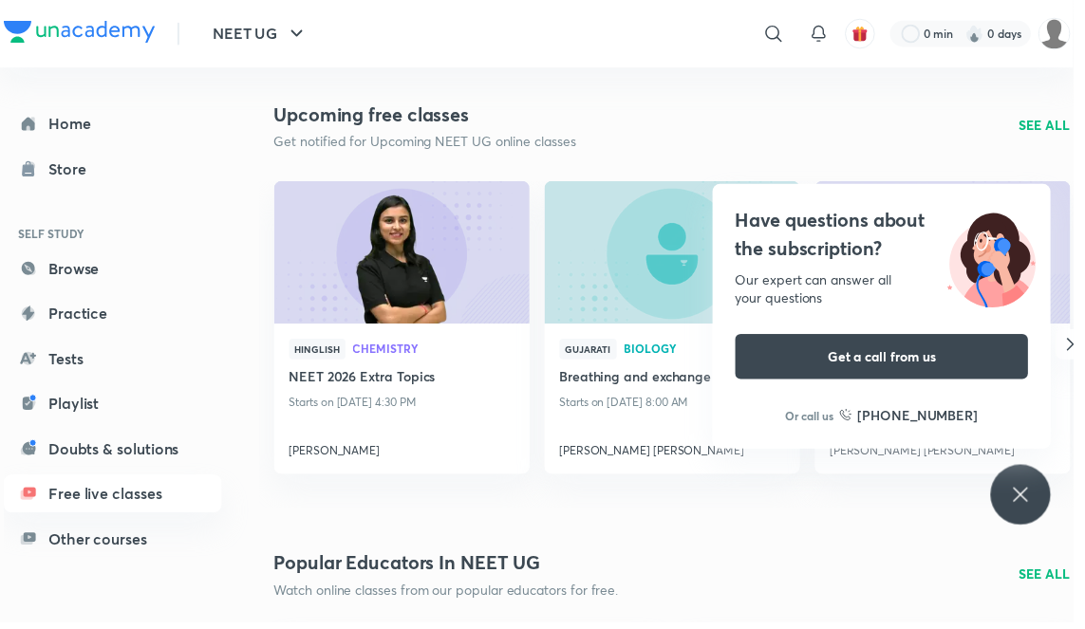
scroll to position [2444, 0]
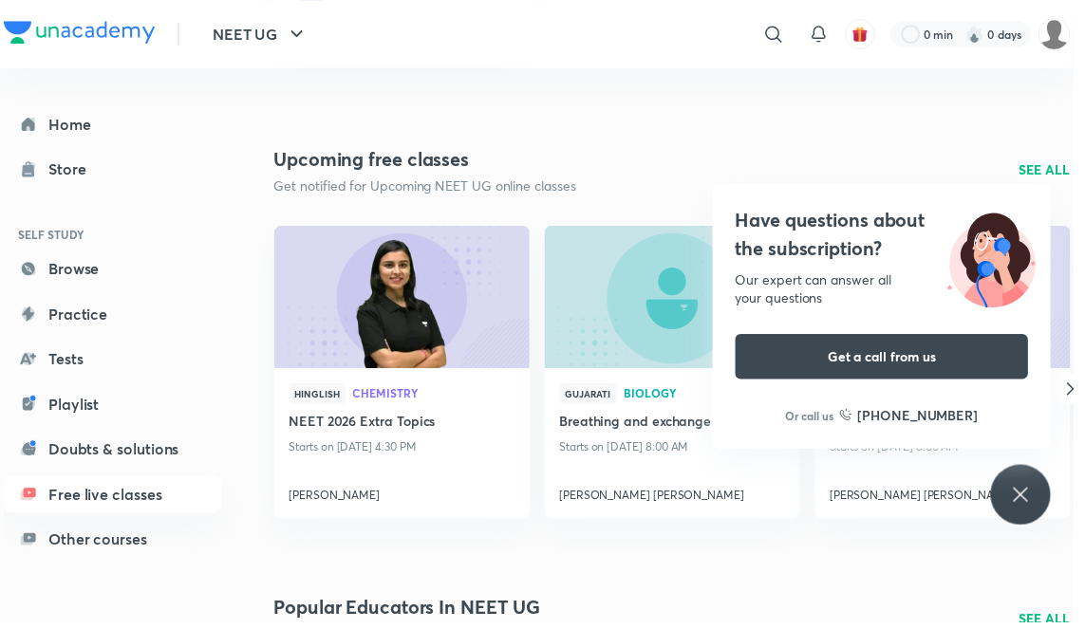
click at [1081, 382] on icon "button" at bounding box center [1082, 393] width 23 height 23
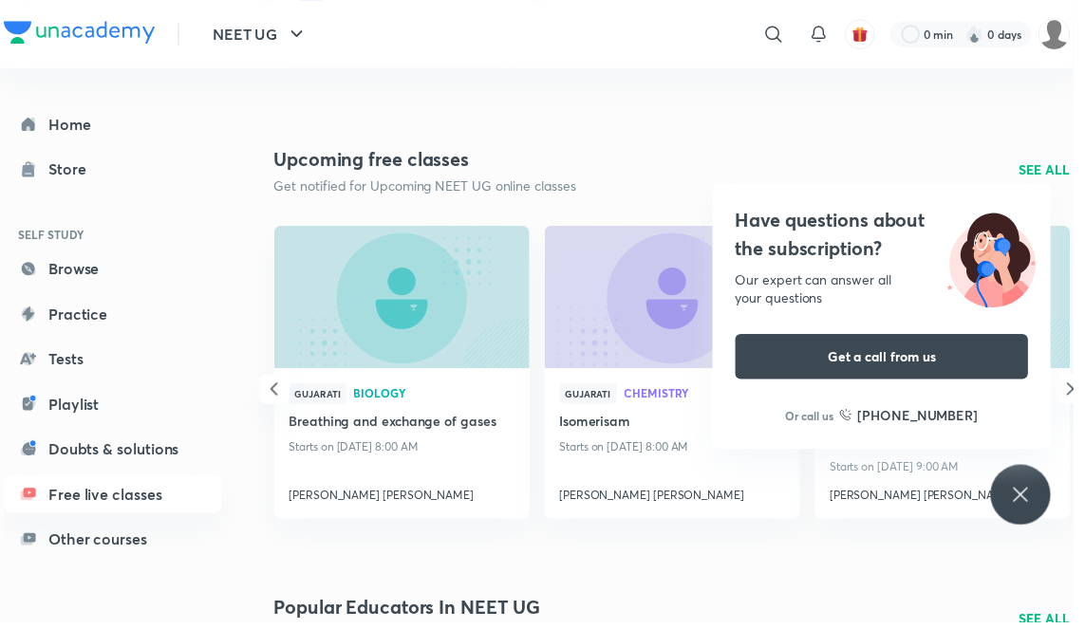
click at [1084, 382] on icon "button" at bounding box center [1082, 393] width 23 height 23
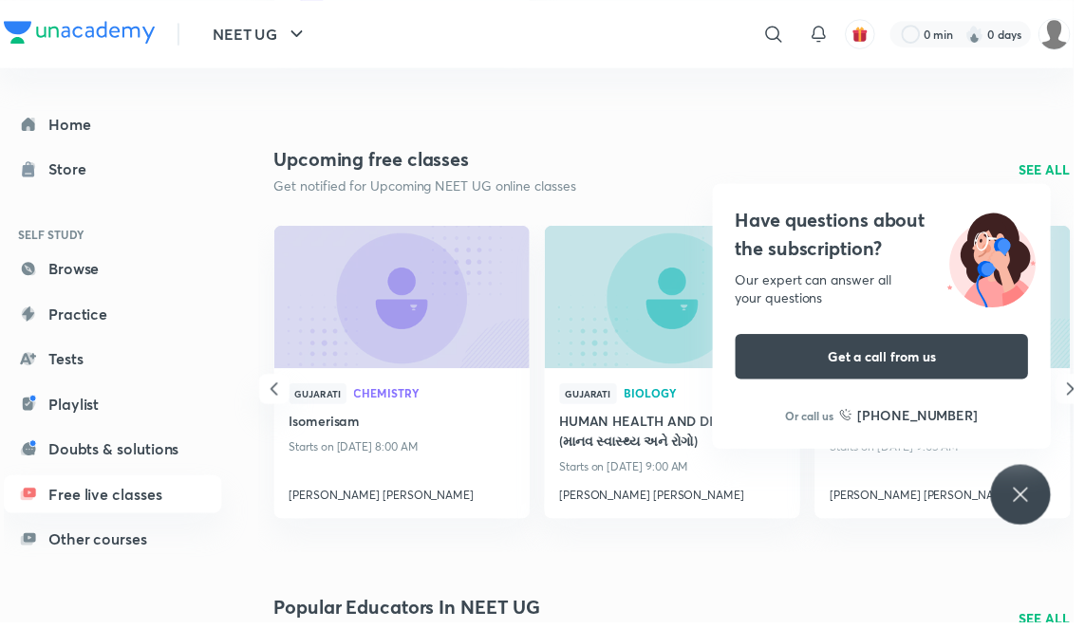
click at [1067, 161] on p "SEE ALL" at bounding box center [1056, 171] width 51 height 20
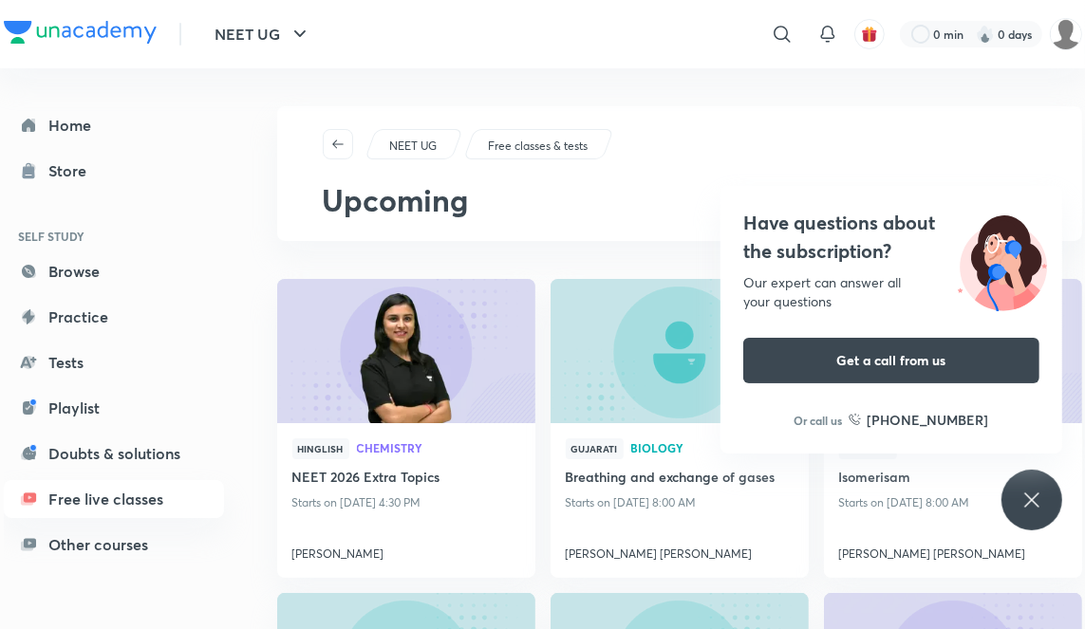
click at [1065, 28] on img at bounding box center [1066, 34] width 32 height 32
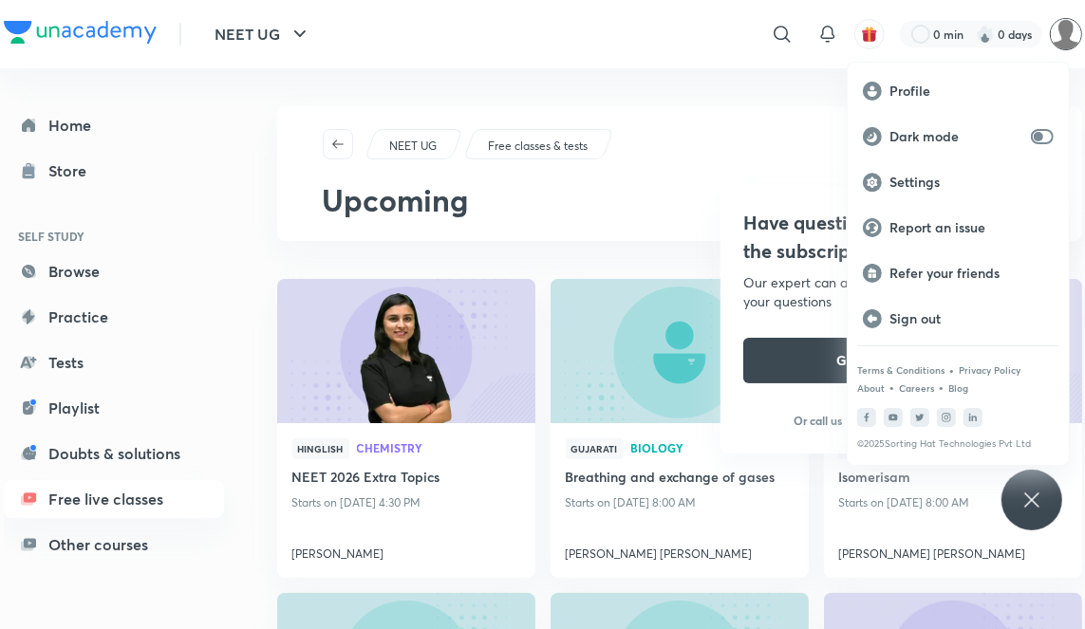
click at [1047, 130] on input "checkbox" at bounding box center [1039, 136] width 46 height 15
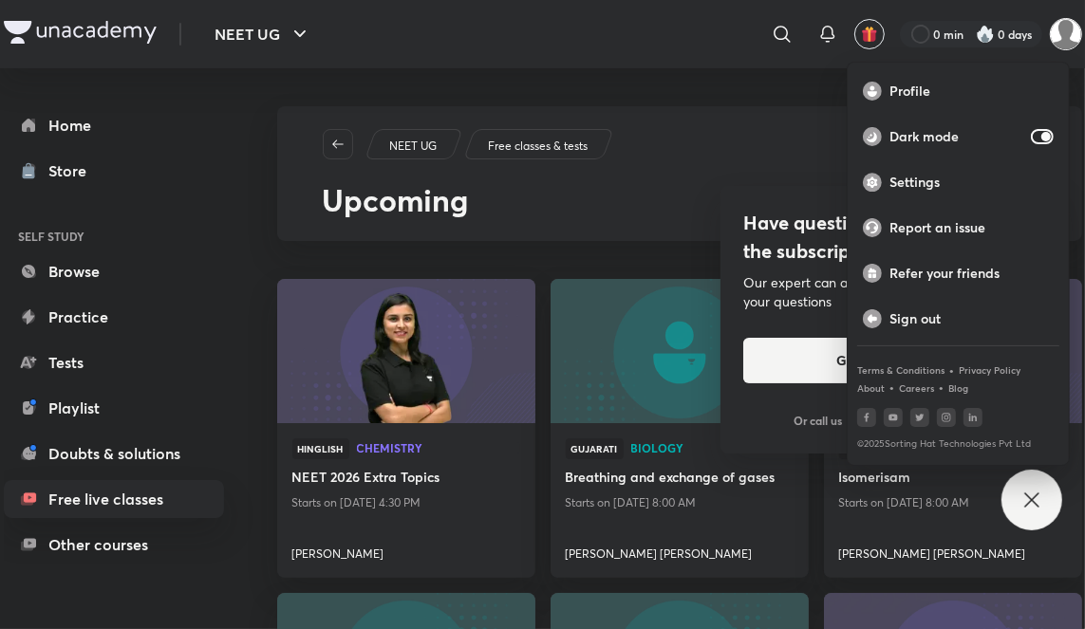
click at [1050, 137] on input "checkbox" at bounding box center [1046, 136] width 46 height 15
checkbox input "false"
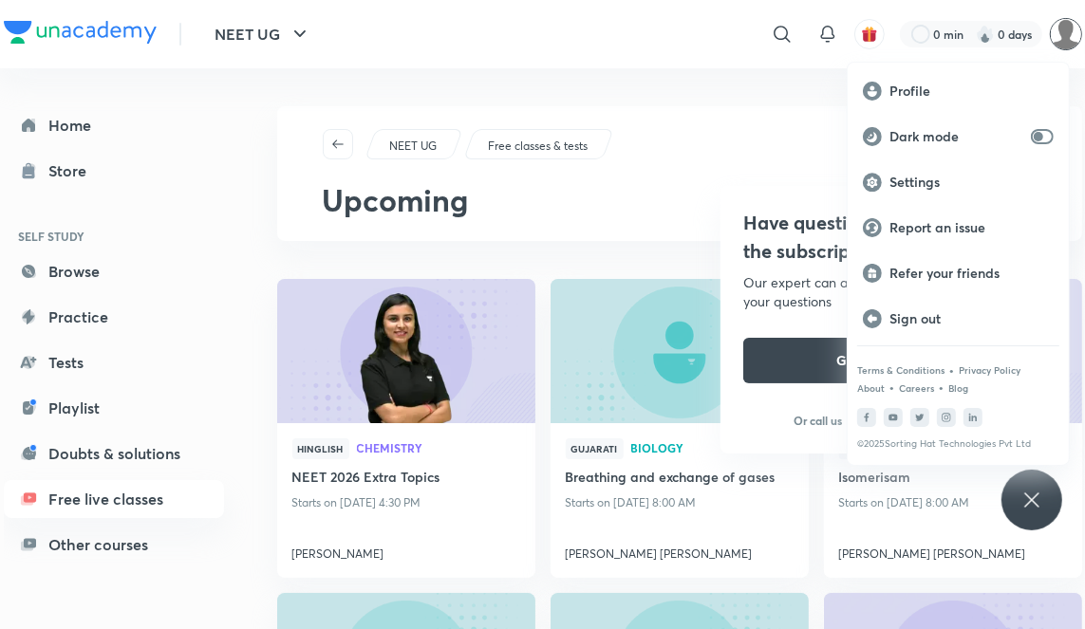
click at [976, 172] on div "Settings" at bounding box center [958, 182] width 221 height 46
click at [977, 172] on div "Settings" at bounding box center [958, 182] width 221 height 46
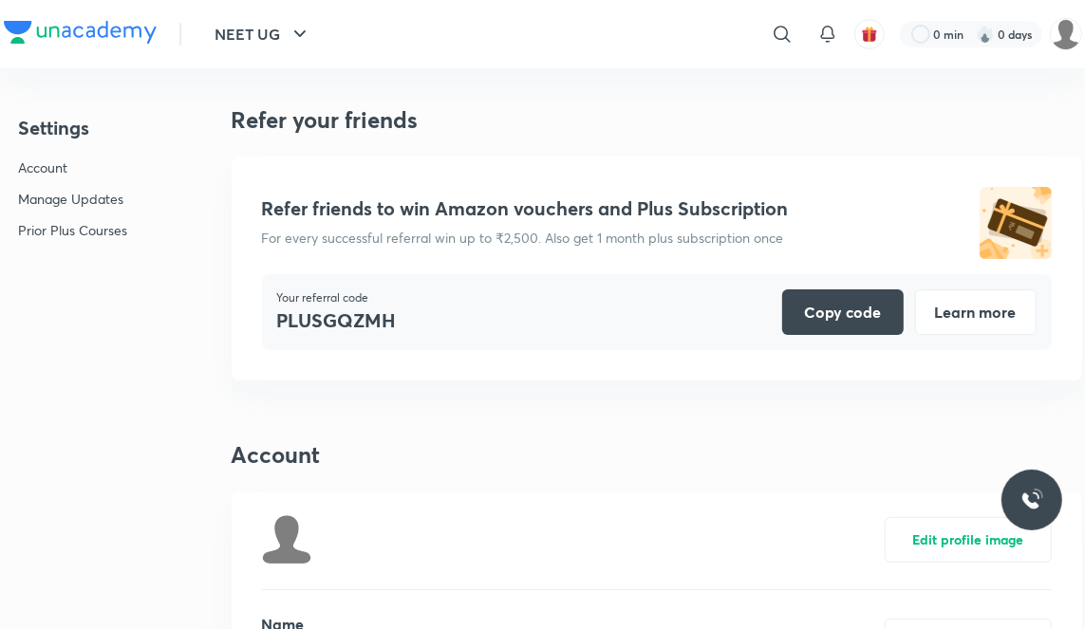
click at [1063, 44] on img at bounding box center [1066, 34] width 32 height 32
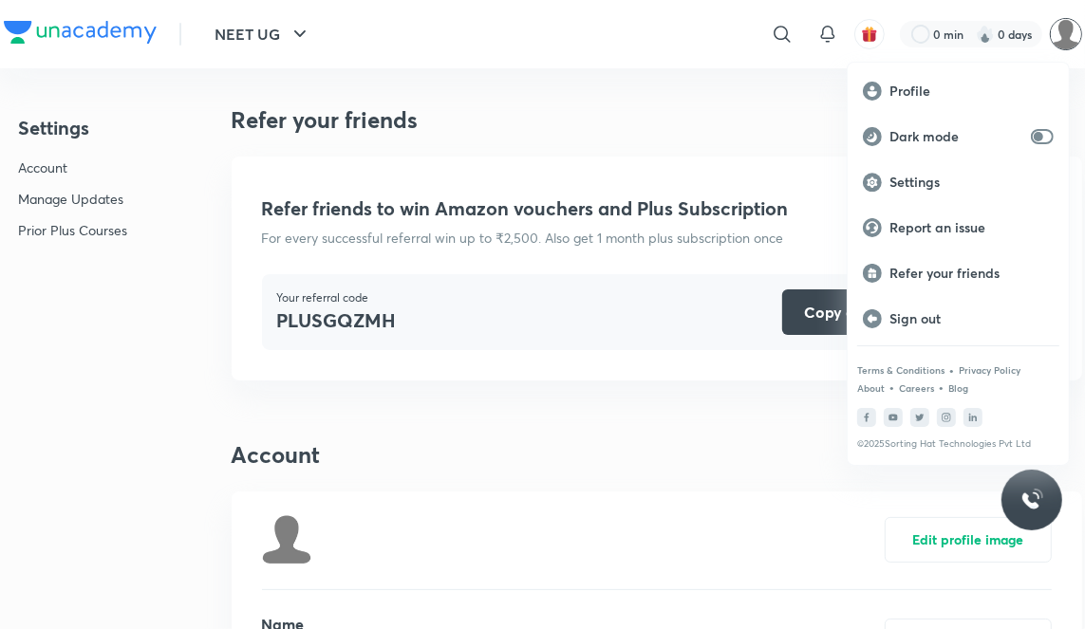
click at [967, 84] on p "Profile" at bounding box center [971, 91] width 164 height 17
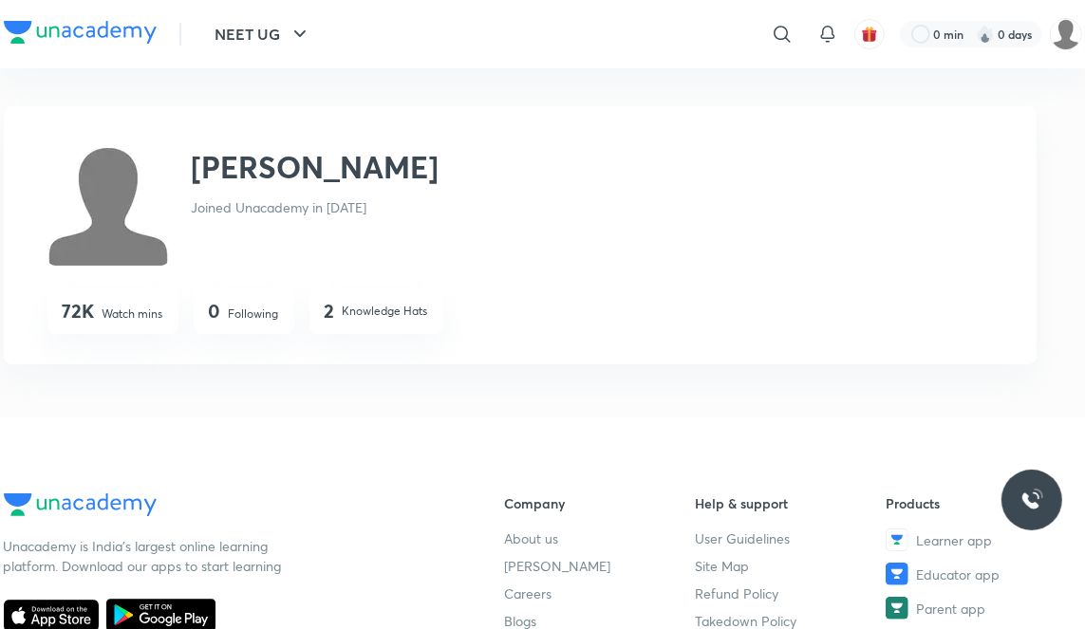
click at [405, 320] on div "2 Knowledge Hats" at bounding box center [376, 313] width 103 height 27
click at [398, 311] on p "Knowledge Hats" at bounding box center [385, 311] width 85 height 17
click at [117, 327] on div "72K Watch mins" at bounding box center [112, 312] width 131 height 46
click at [131, 315] on p "Watch mins" at bounding box center [133, 314] width 61 height 17
click at [1061, 36] on img at bounding box center [1066, 34] width 32 height 32
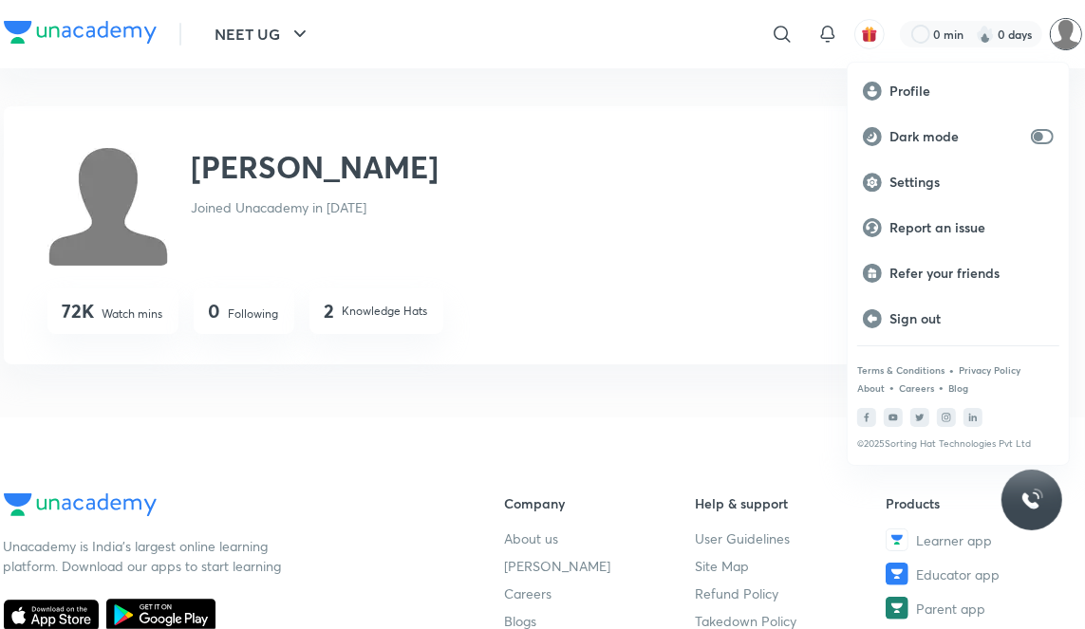
click at [964, 92] on p "Profile" at bounding box center [971, 91] width 164 height 17
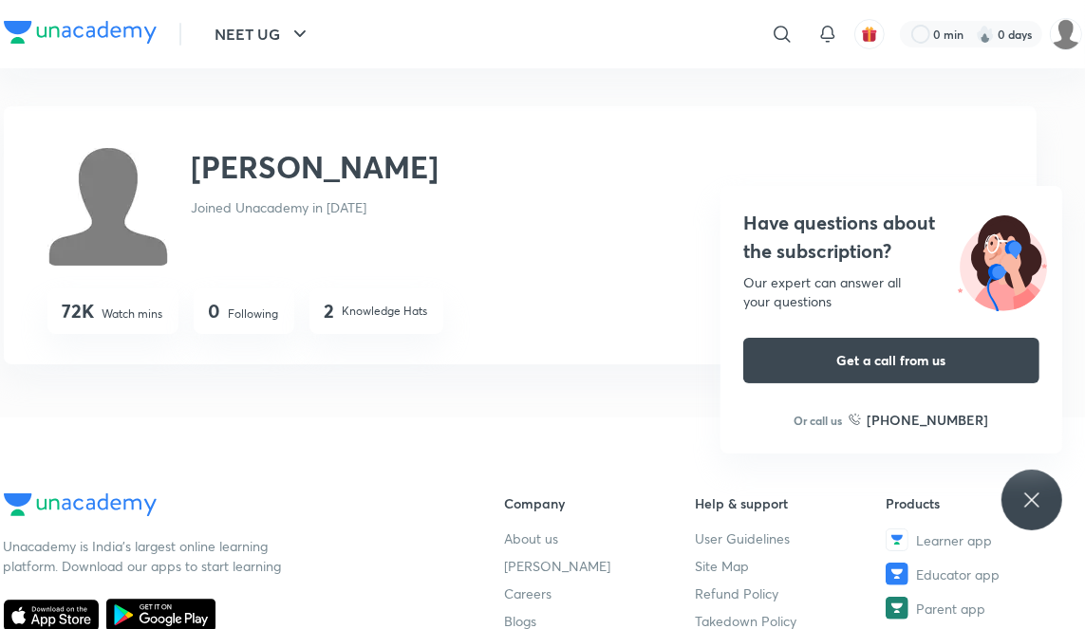
click at [290, 29] on icon "button" at bounding box center [300, 34] width 23 height 23
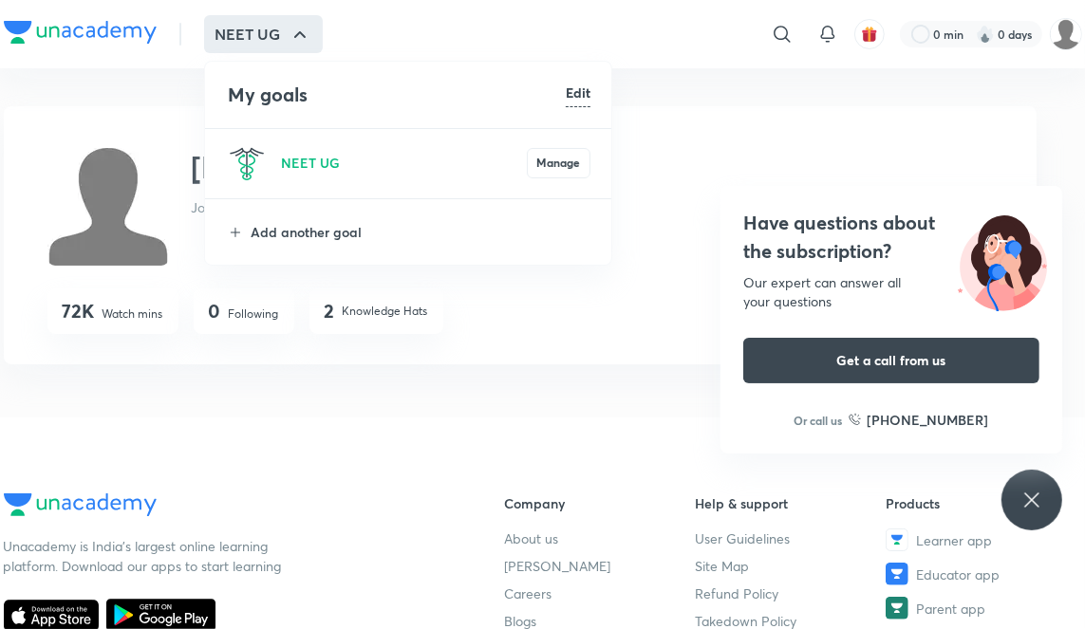
click at [552, 163] on button "Manage" at bounding box center [559, 163] width 64 height 30
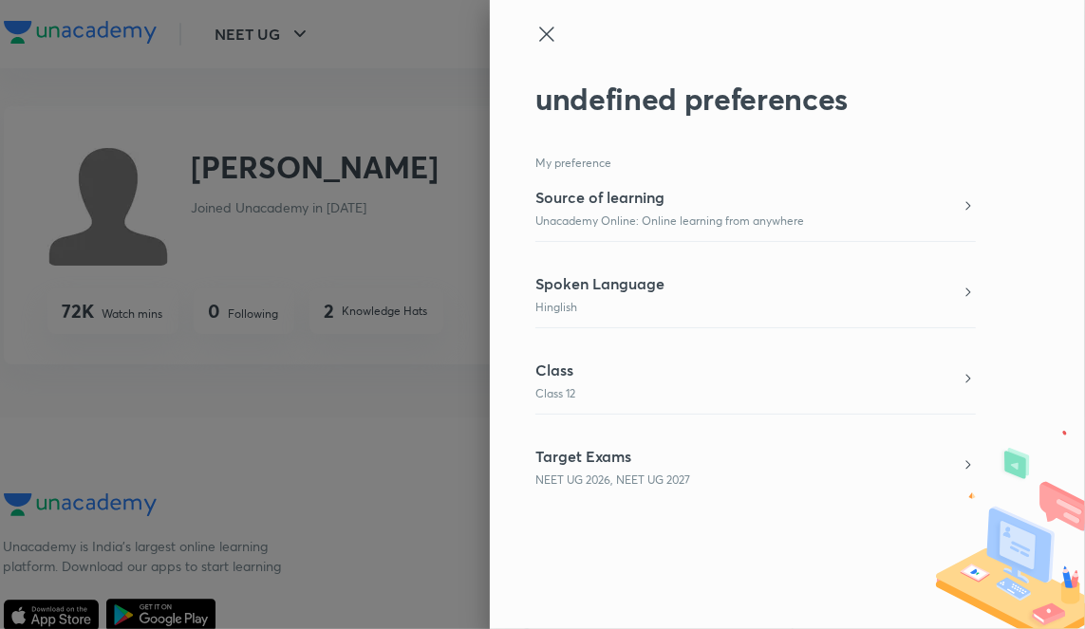
click at [306, 507] on div at bounding box center [542, 314] width 1085 height 629
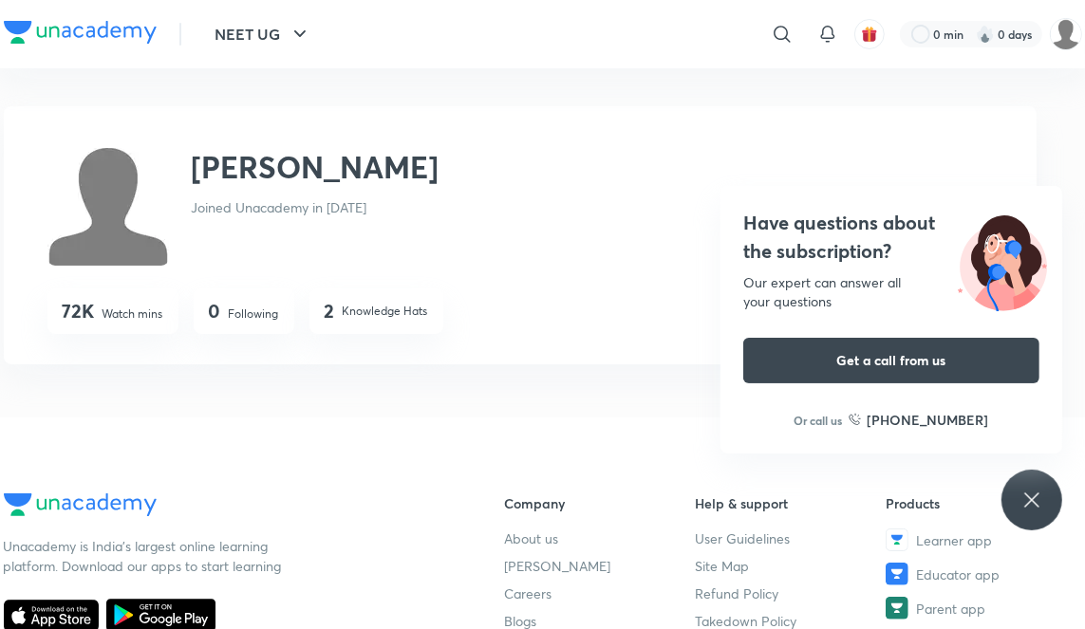
click at [1057, 41] on img at bounding box center [1066, 34] width 32 height 32
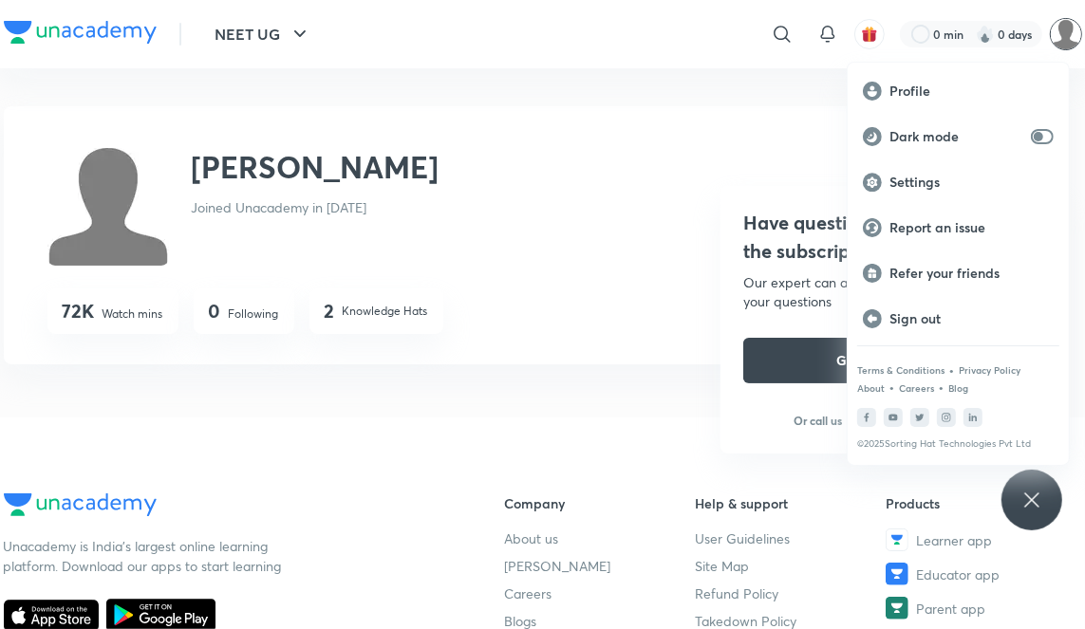
click at [683, 147] on div at bounding box center [542, 314] width 1085 height 629
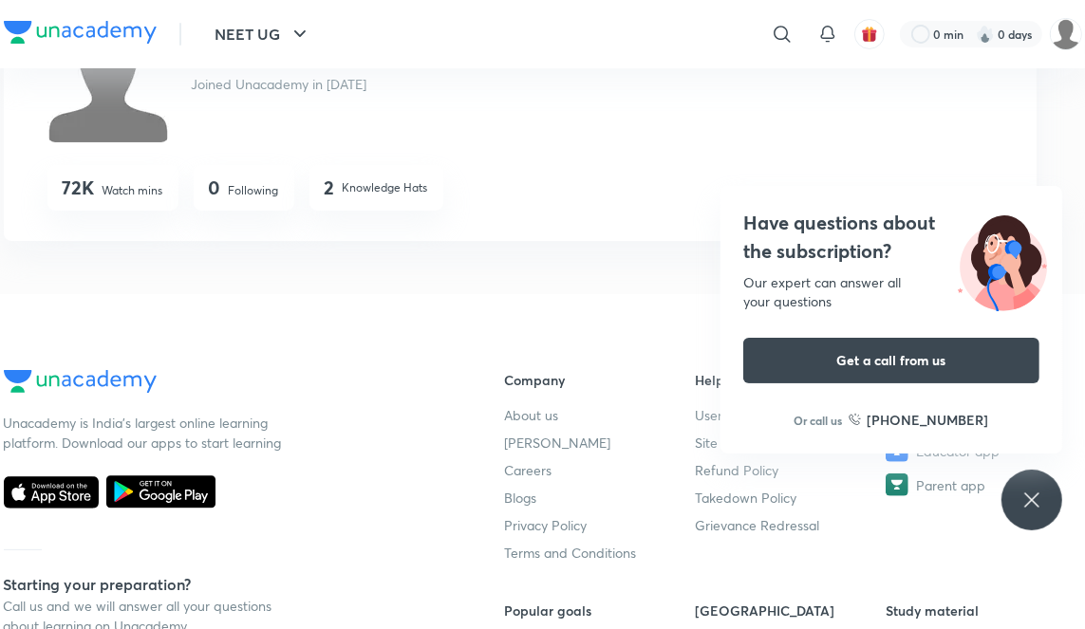
scroll to position [135, 0]
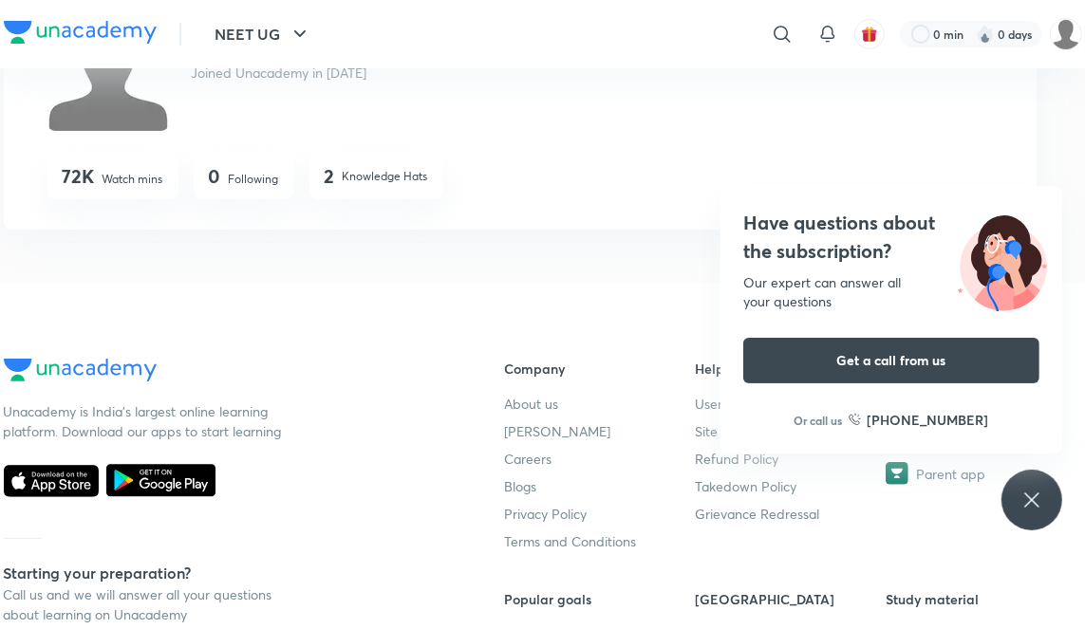
click at [178, 496] on icon at bounding box center [160, 480] width 109 height 32
